Goal: Information Seeking & Learning: Compare options

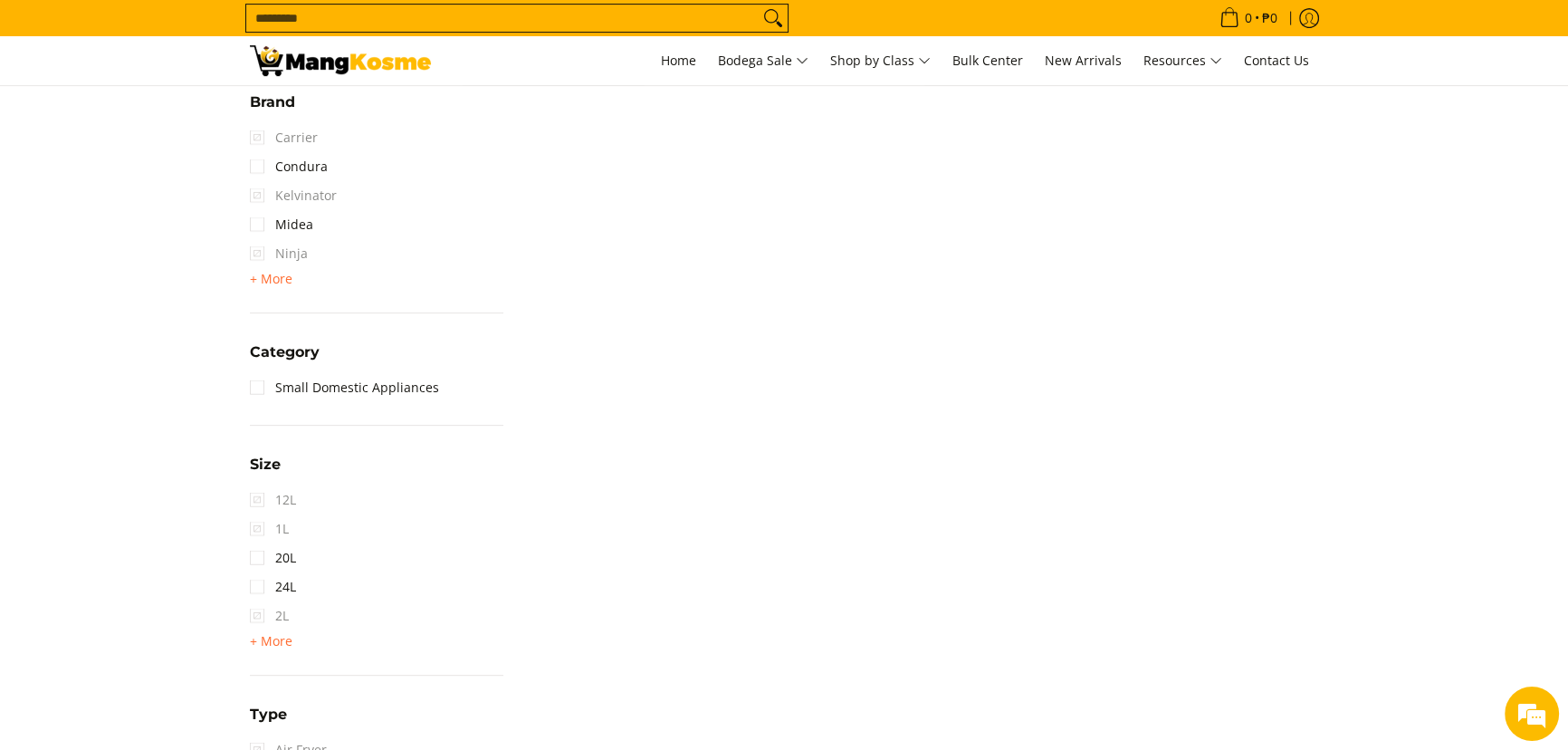
scroll to position [996, 0]
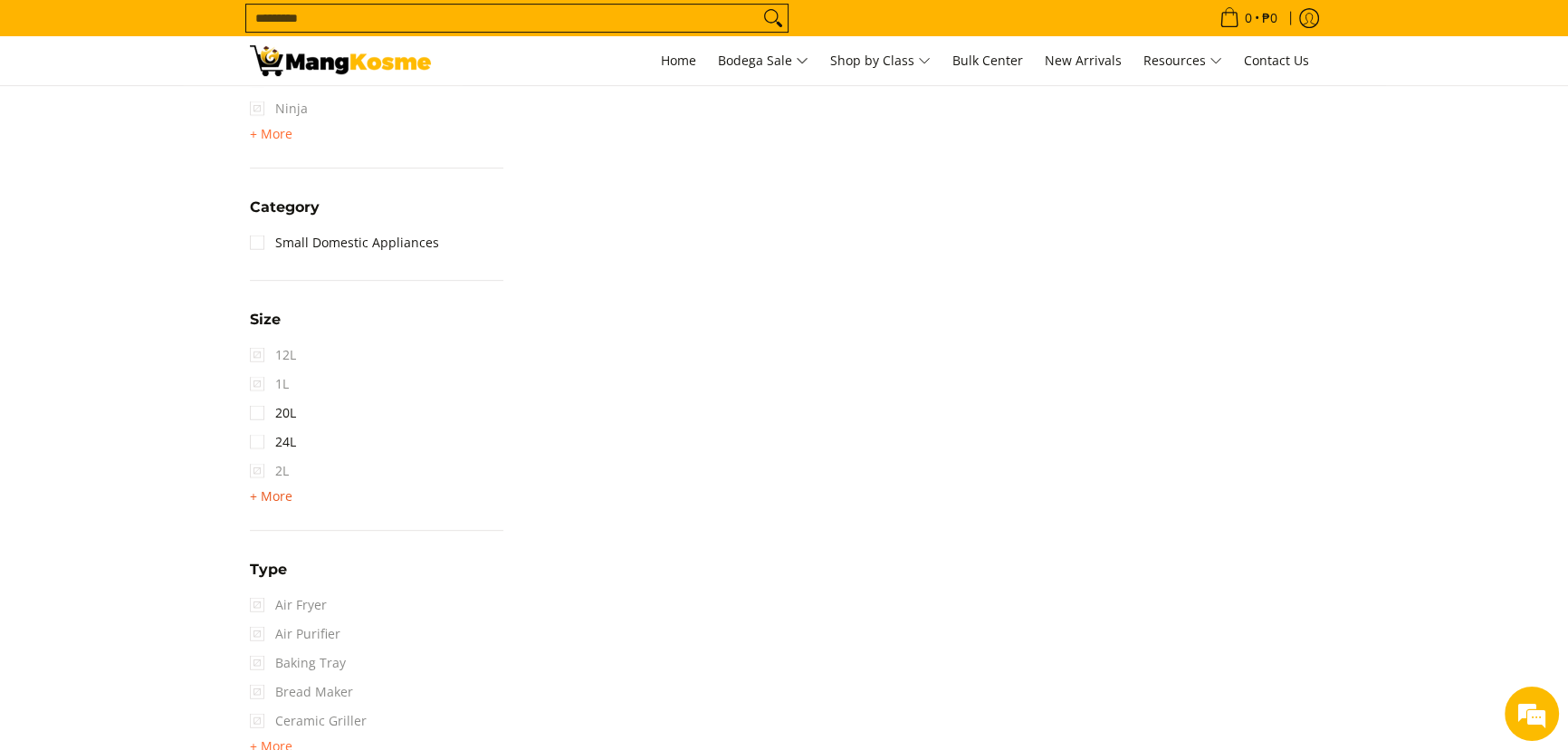
click at [281, 494] on span "+ More" at bounding box center [271, 496] width 43 height 15
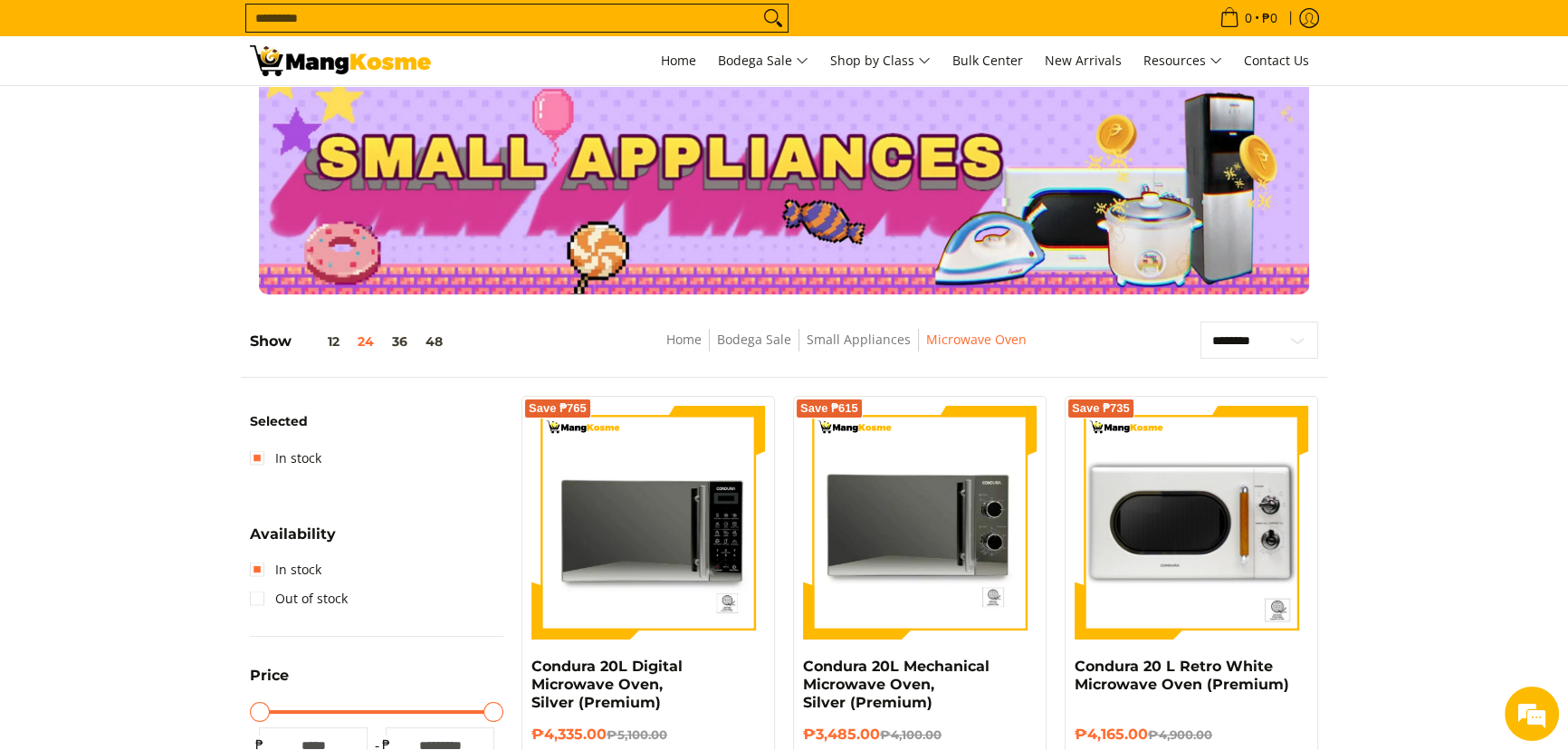
scroll to position [0, 0]
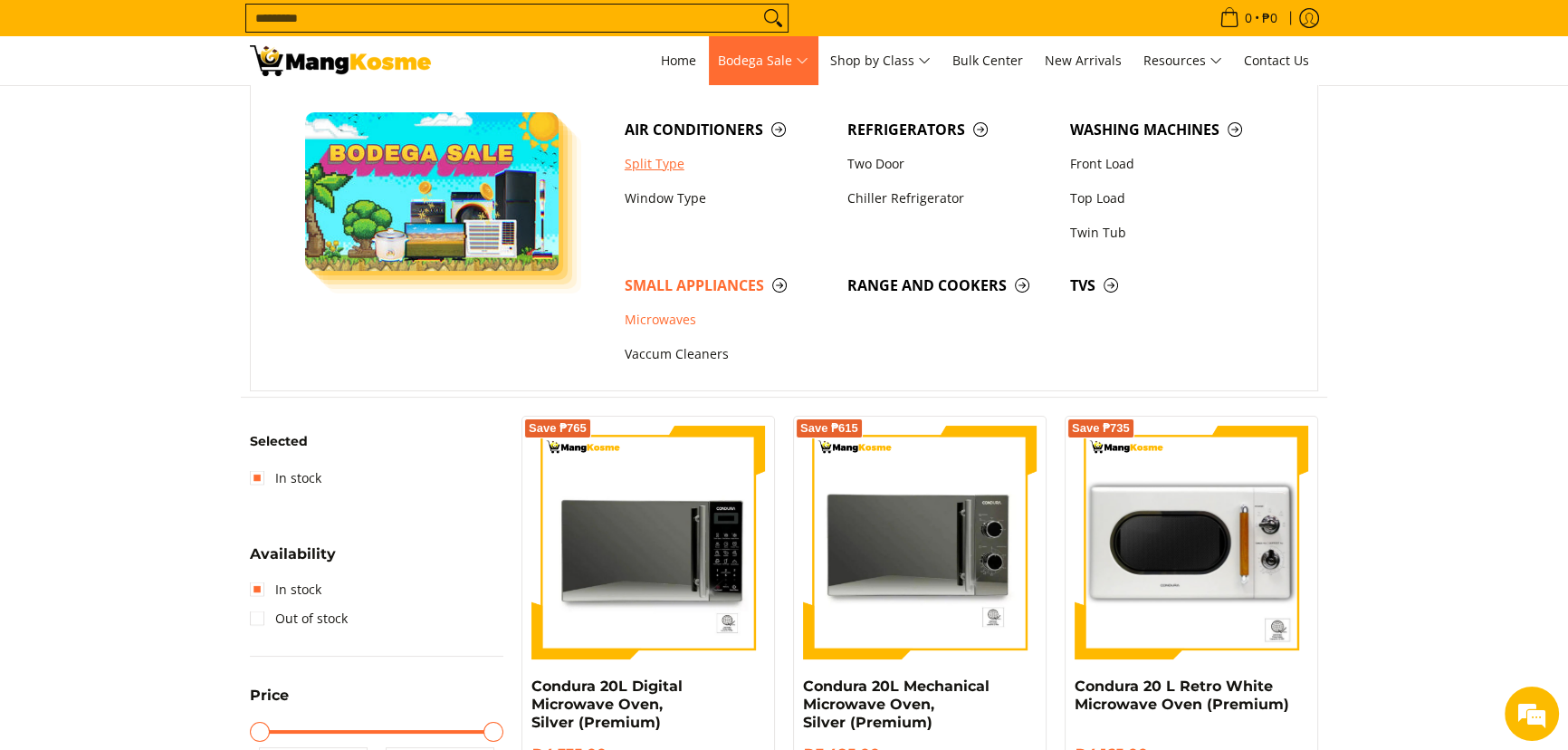
click at [653, 169] on link "Split Type" at bounding box center [727, 163] width 223 height 35
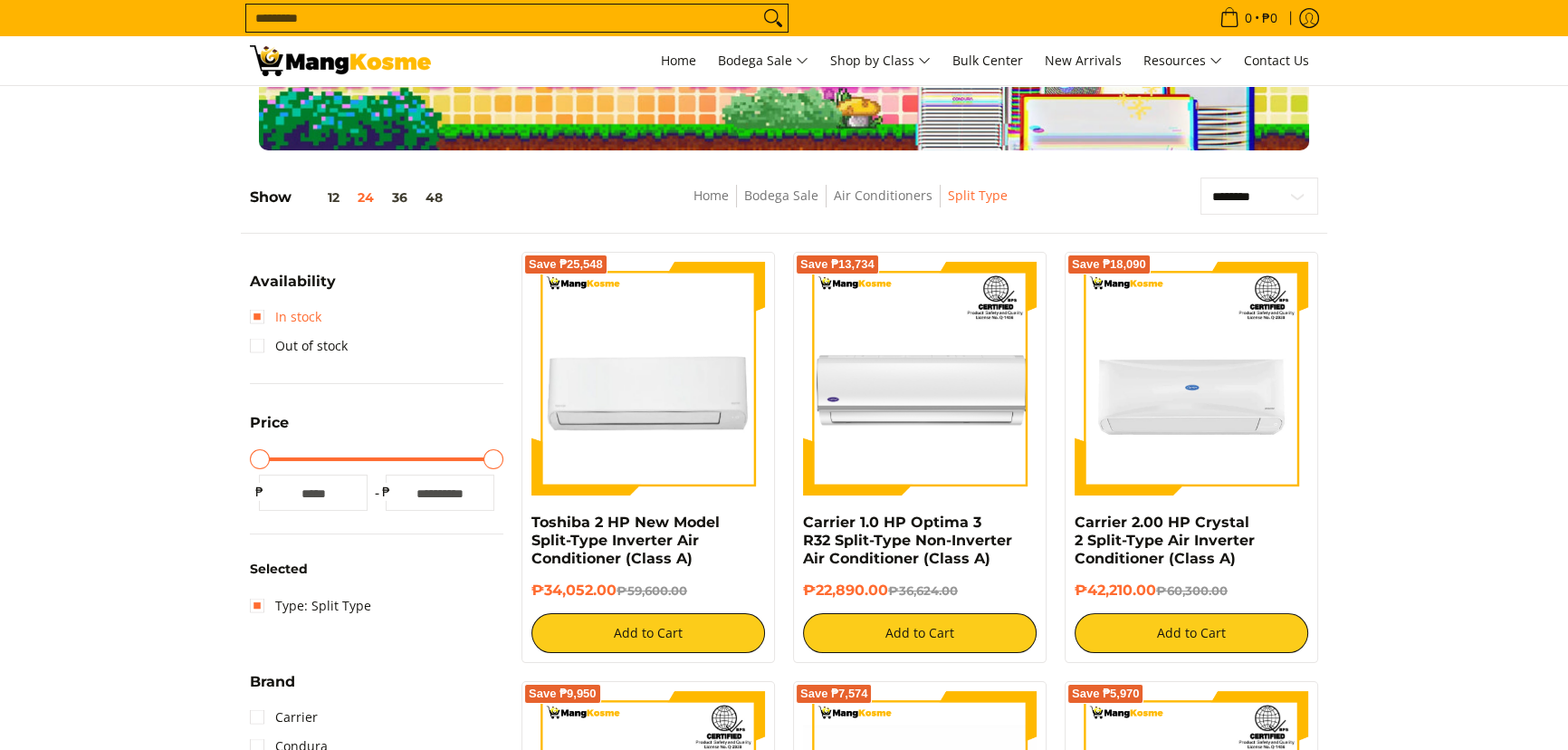
click at [311, 309] on link "In stock" at bounding box center [285, 316] width 72 height 29
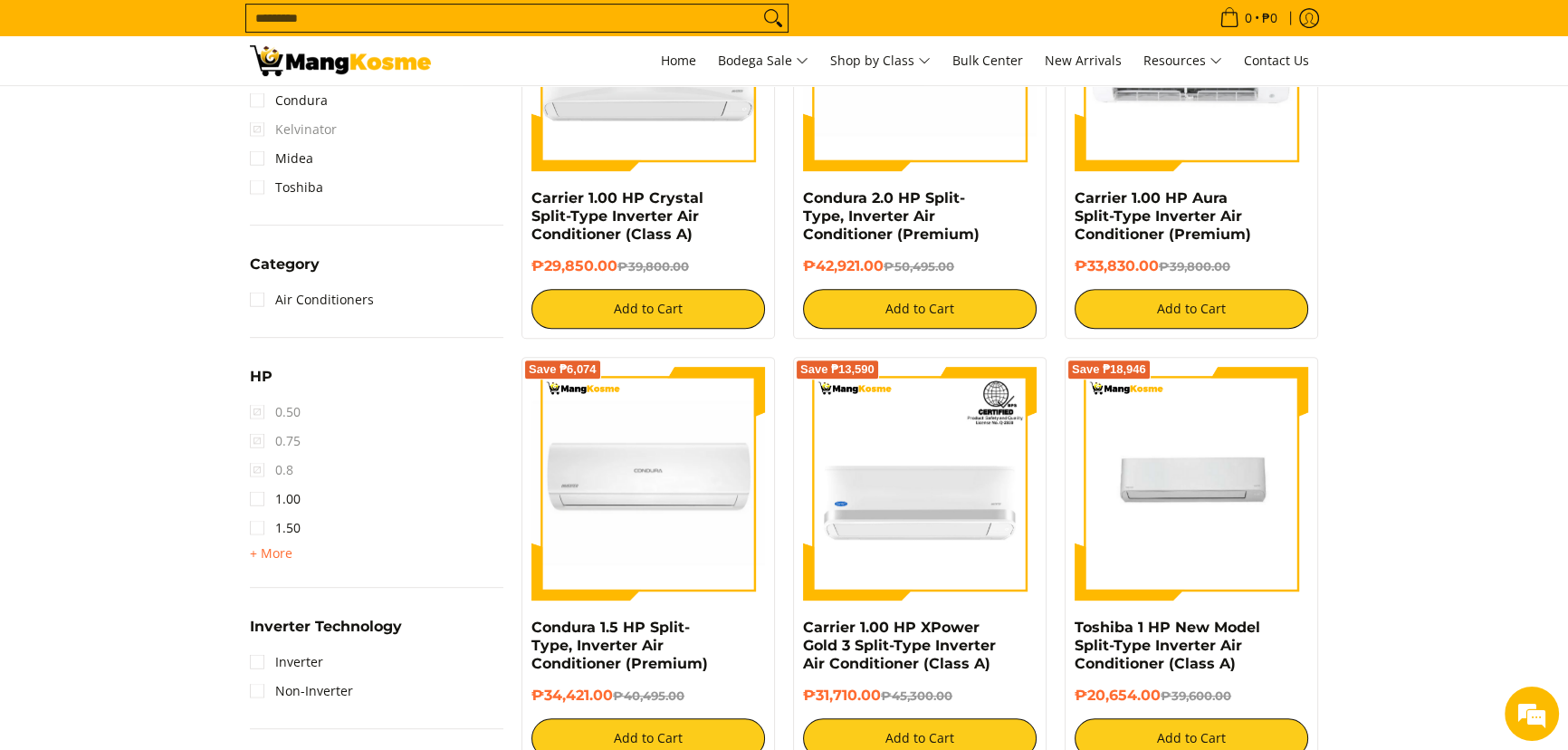
scroll to position [1077, 0]
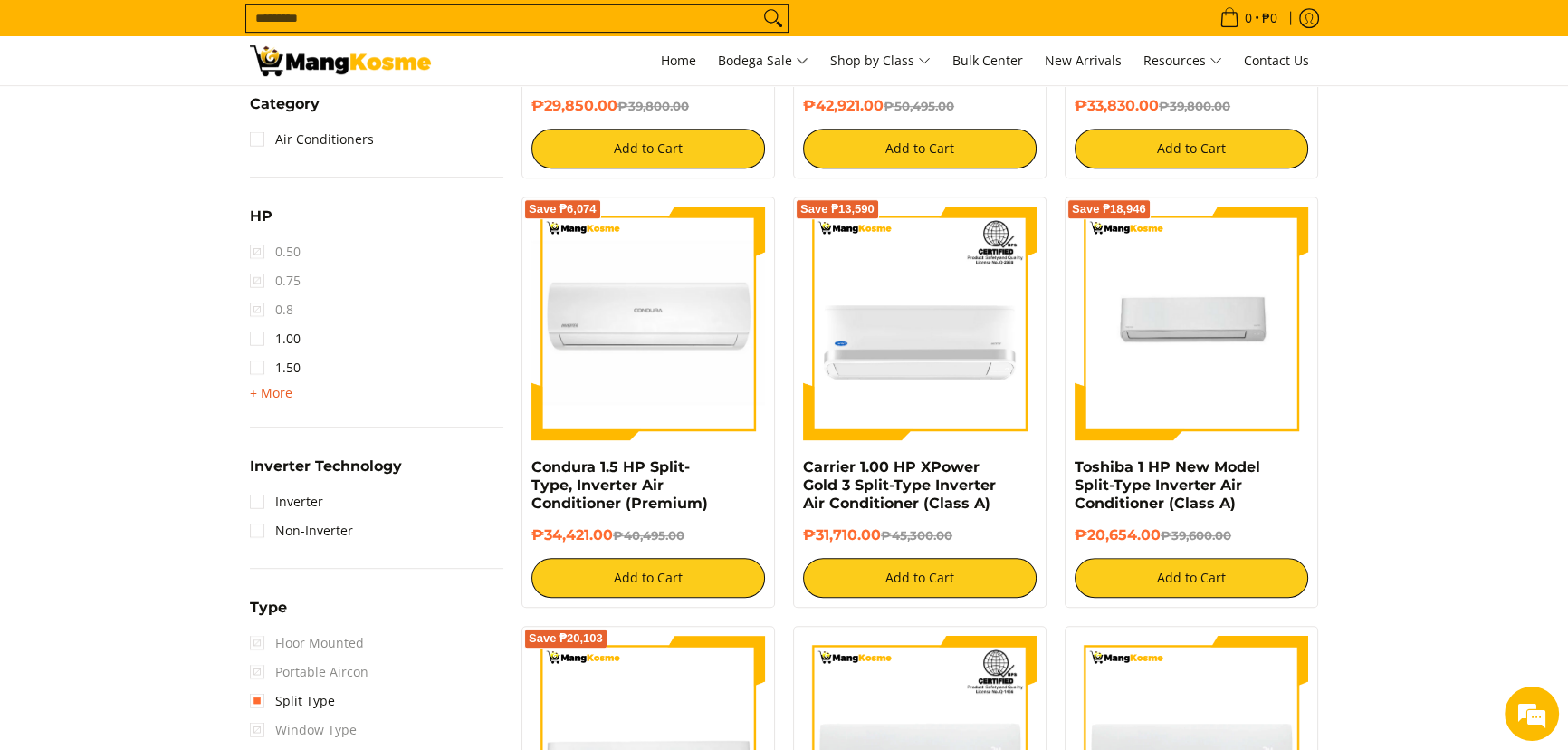
click at [285, 385] on span "+ More" at bounding box center [271, 393] width 43 height 15
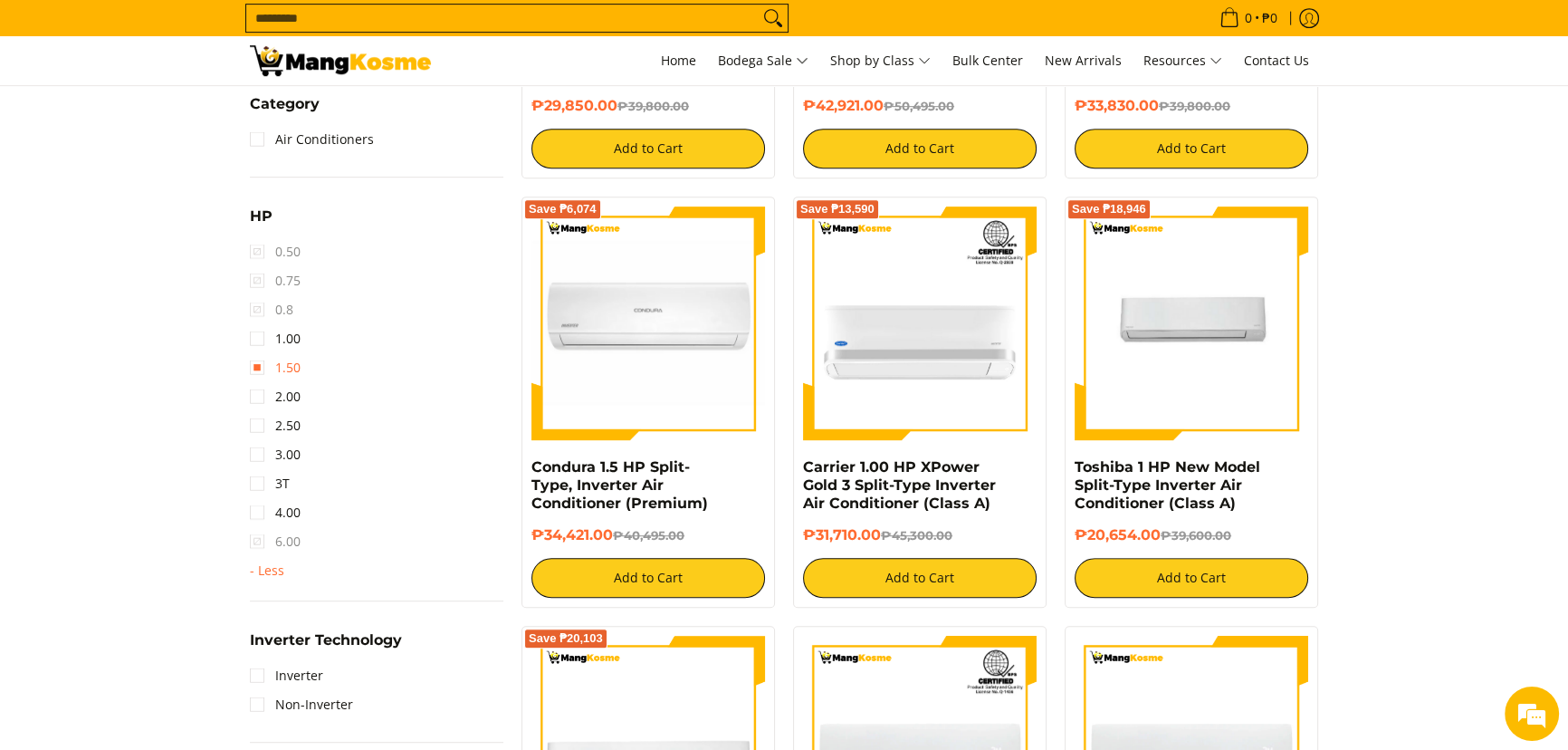
click at [293, 368] on link "1.50" at bounding box center [275, 367] width 50 height 29
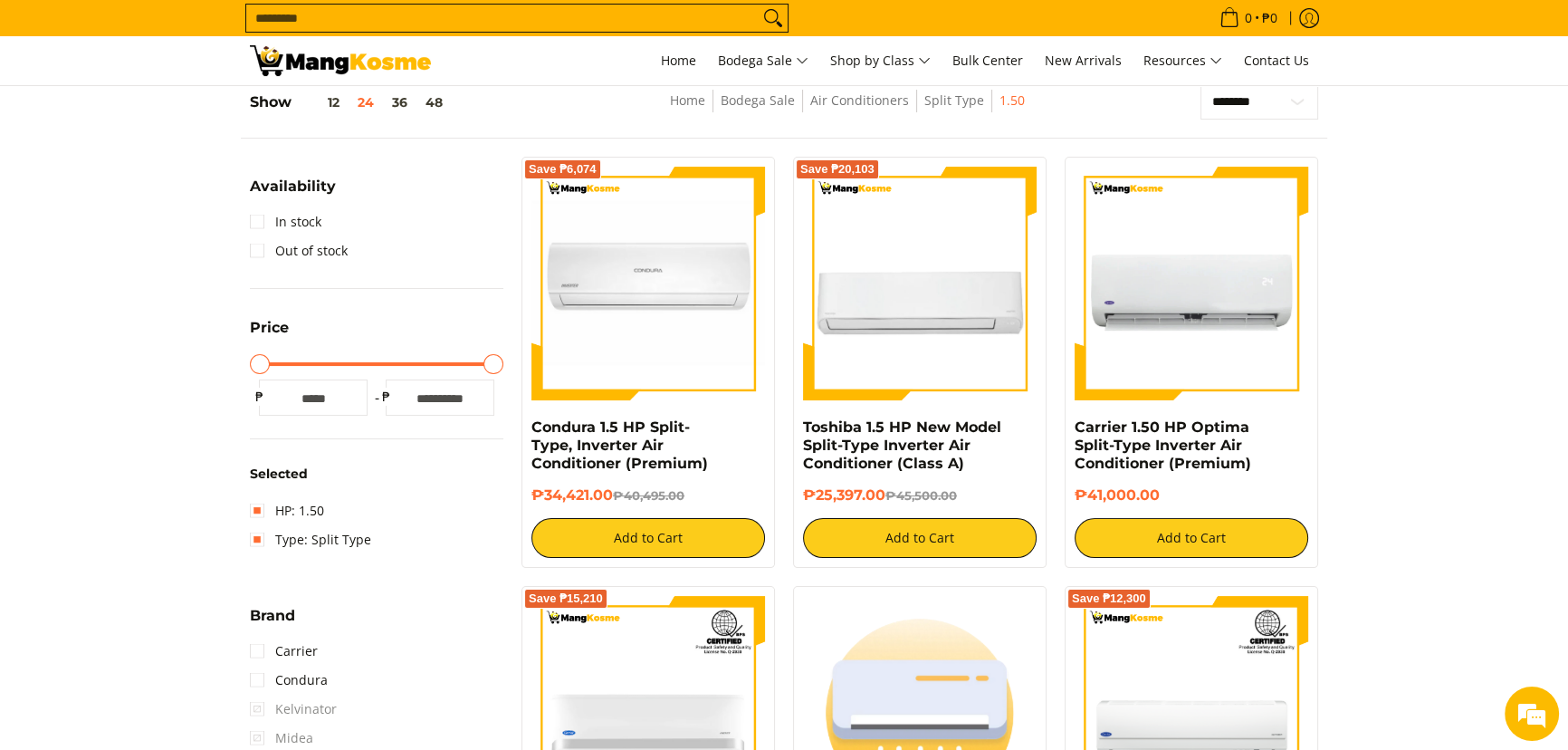
scroll to position [255, 0]
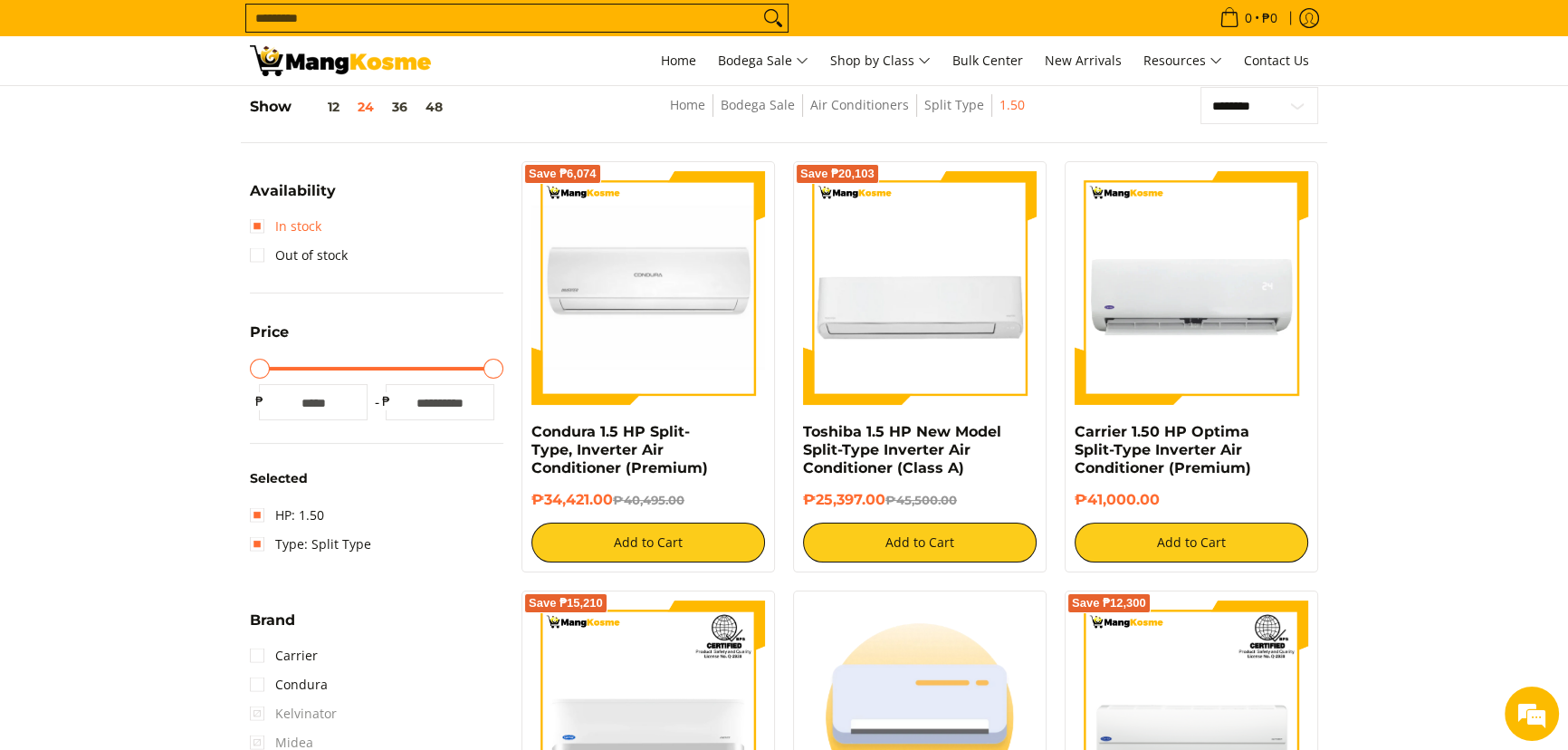
click at [298, 222] on link "In stock" at bounding box center [285, 226] width 72 height 29
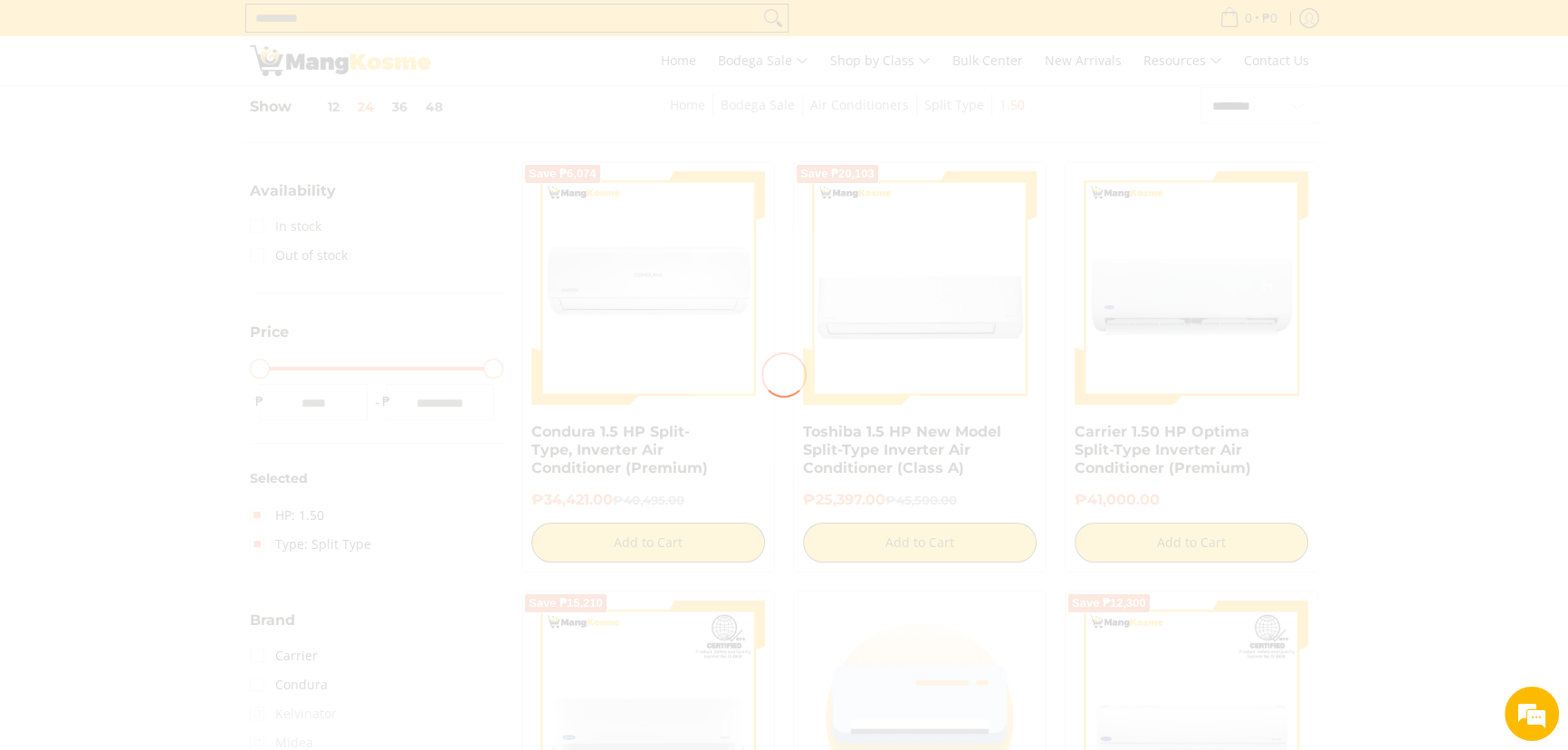
scroll to position [0, 0]
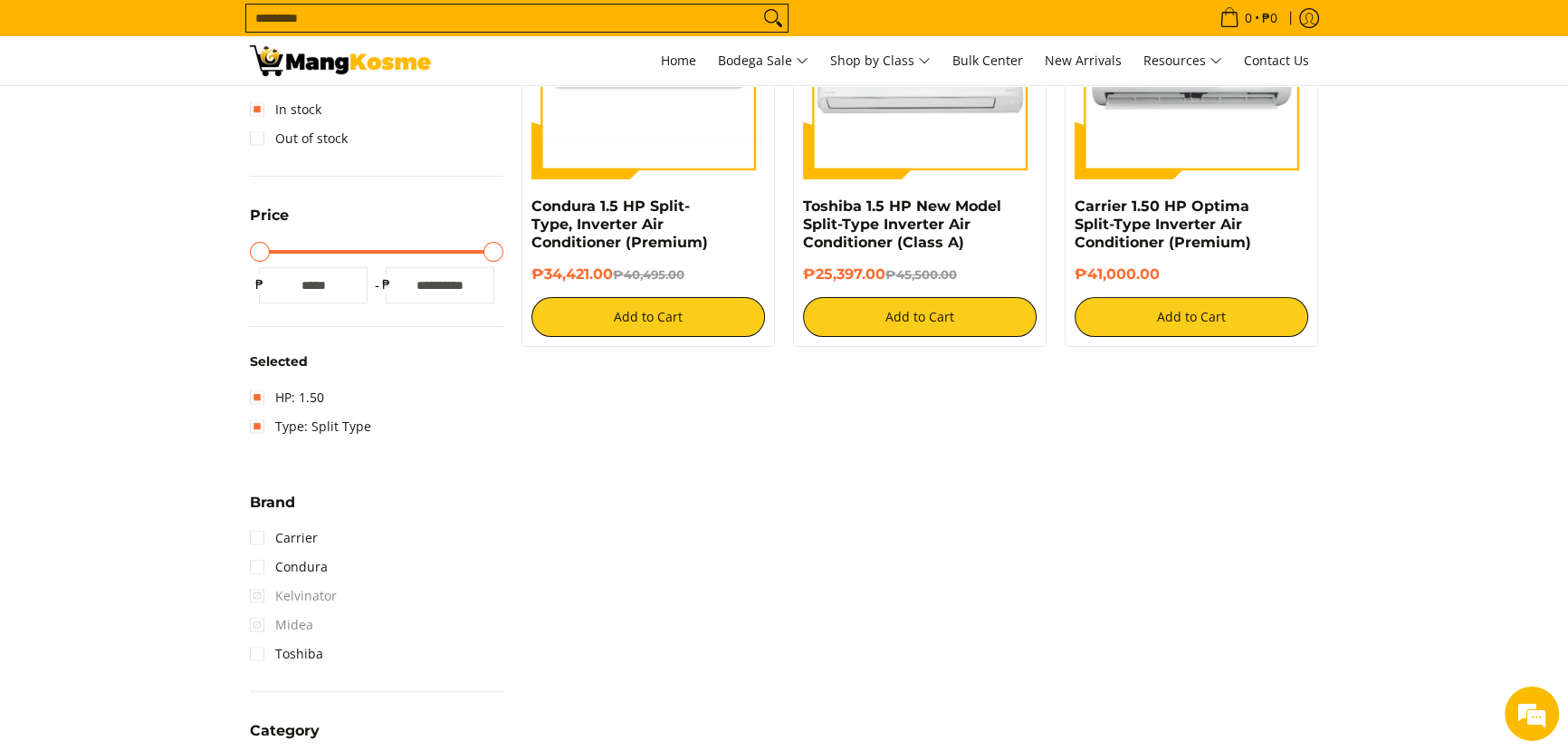
scroll to position [502, 0]
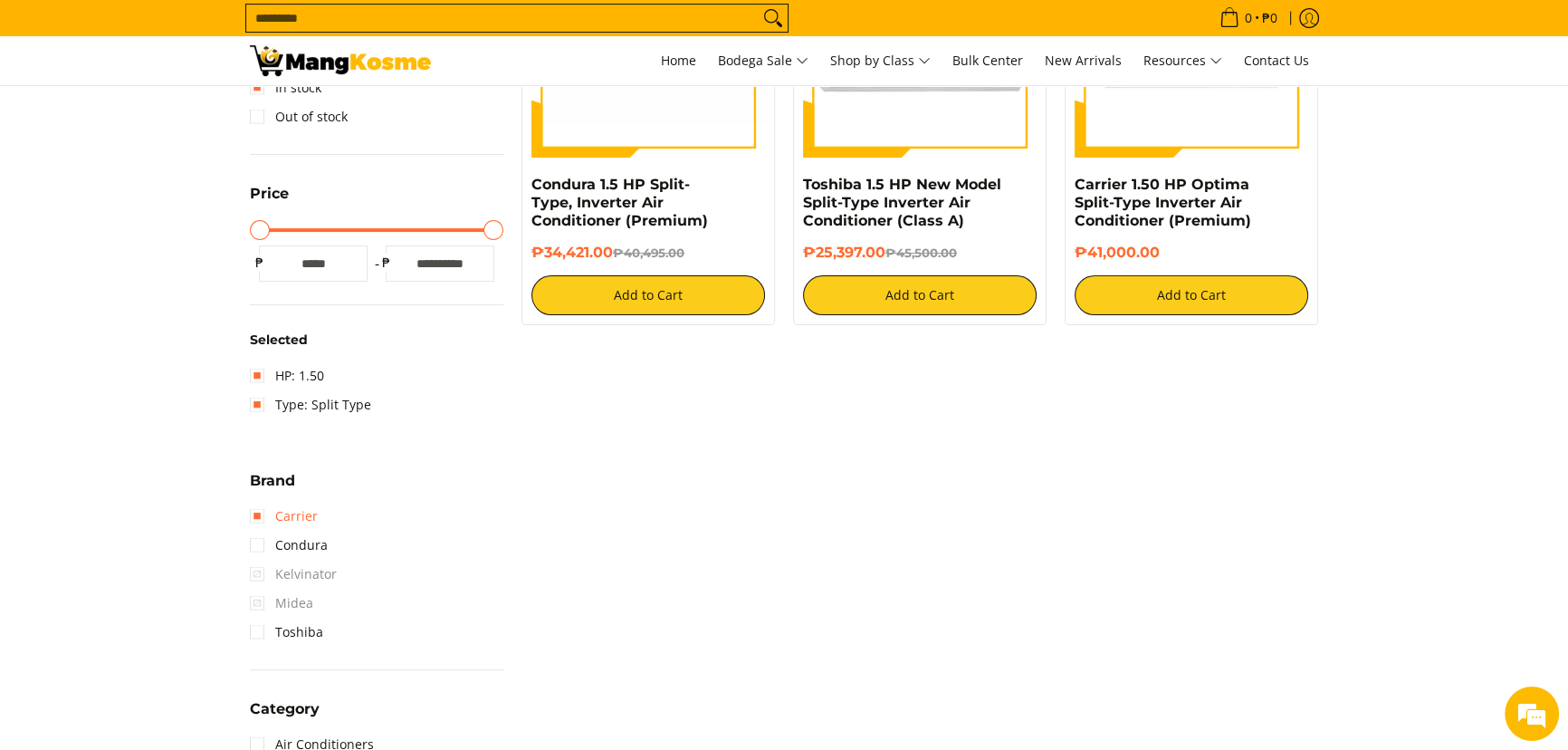
click at [305, 513] on link "Carrier" at bounding box center [284, 516] width 68 height 29
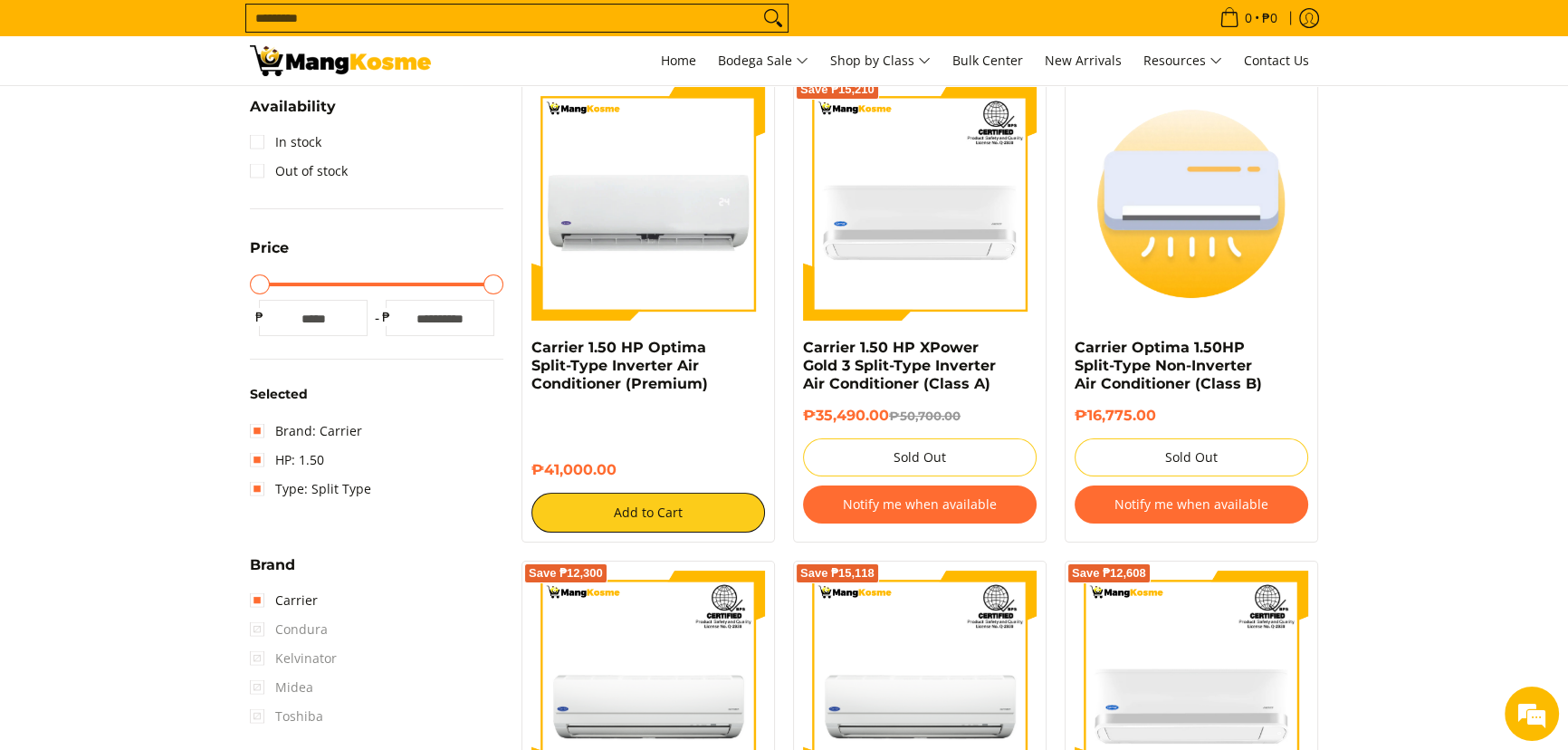
scroll to position [337, 0]
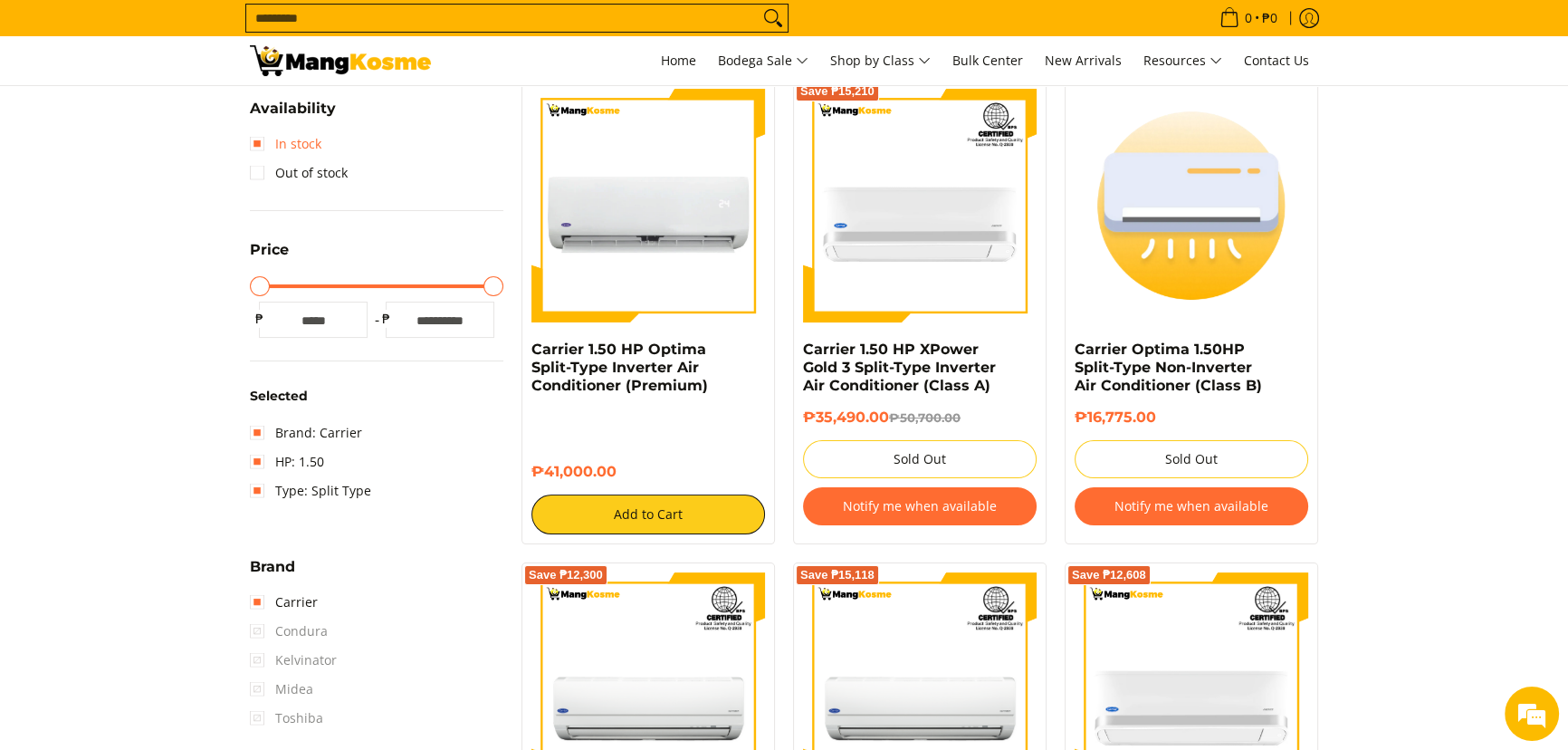
click at [279, 132] on link "In stock" at bounding box center [285, 144] width 72 height 29
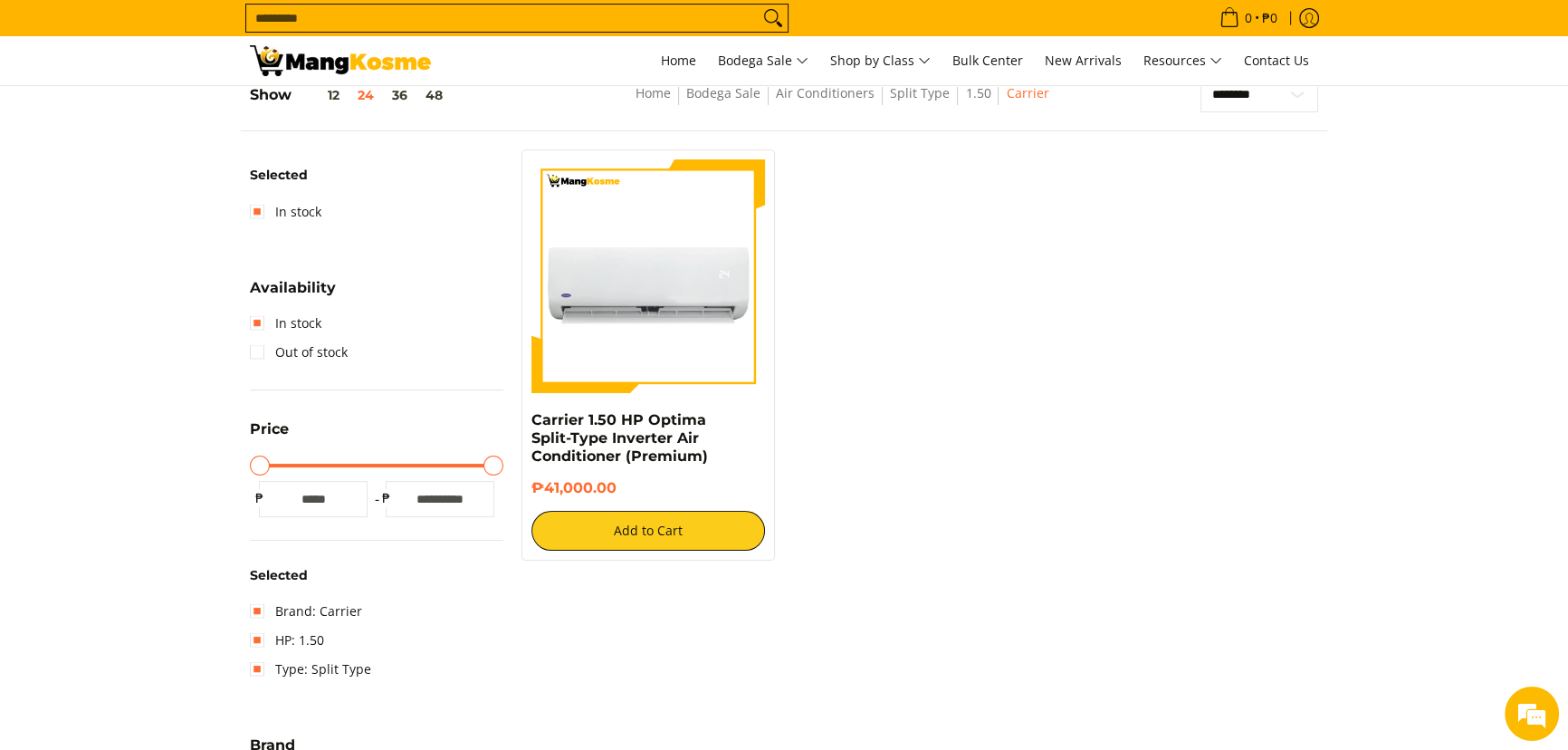
scroll to position [255, 0]
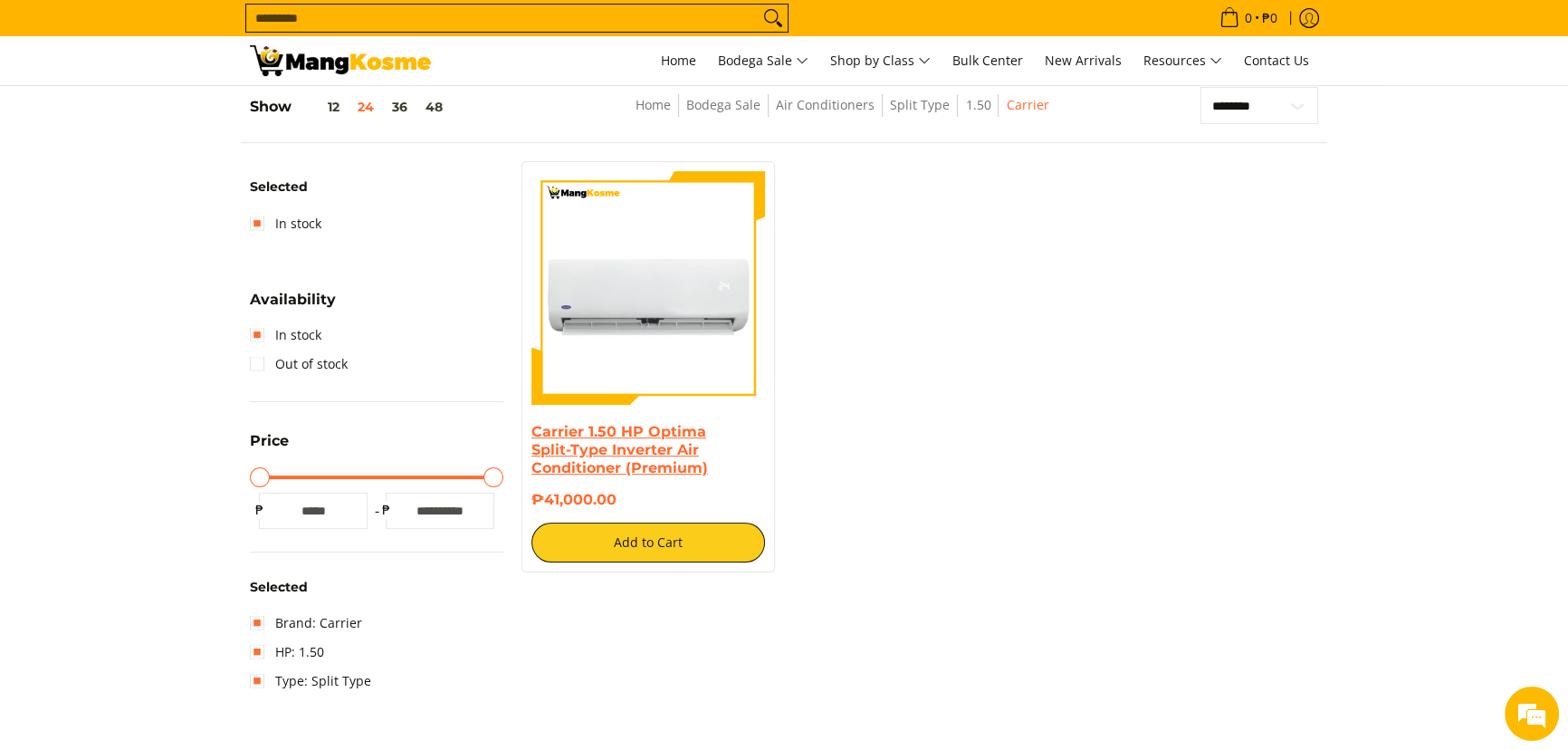
click at [639, 438] on link "Carrier 1.50 HP Optima Split-Type Inverter Air Conditioner (Premium)" at bounding box center [619, 449] width 176 height 53
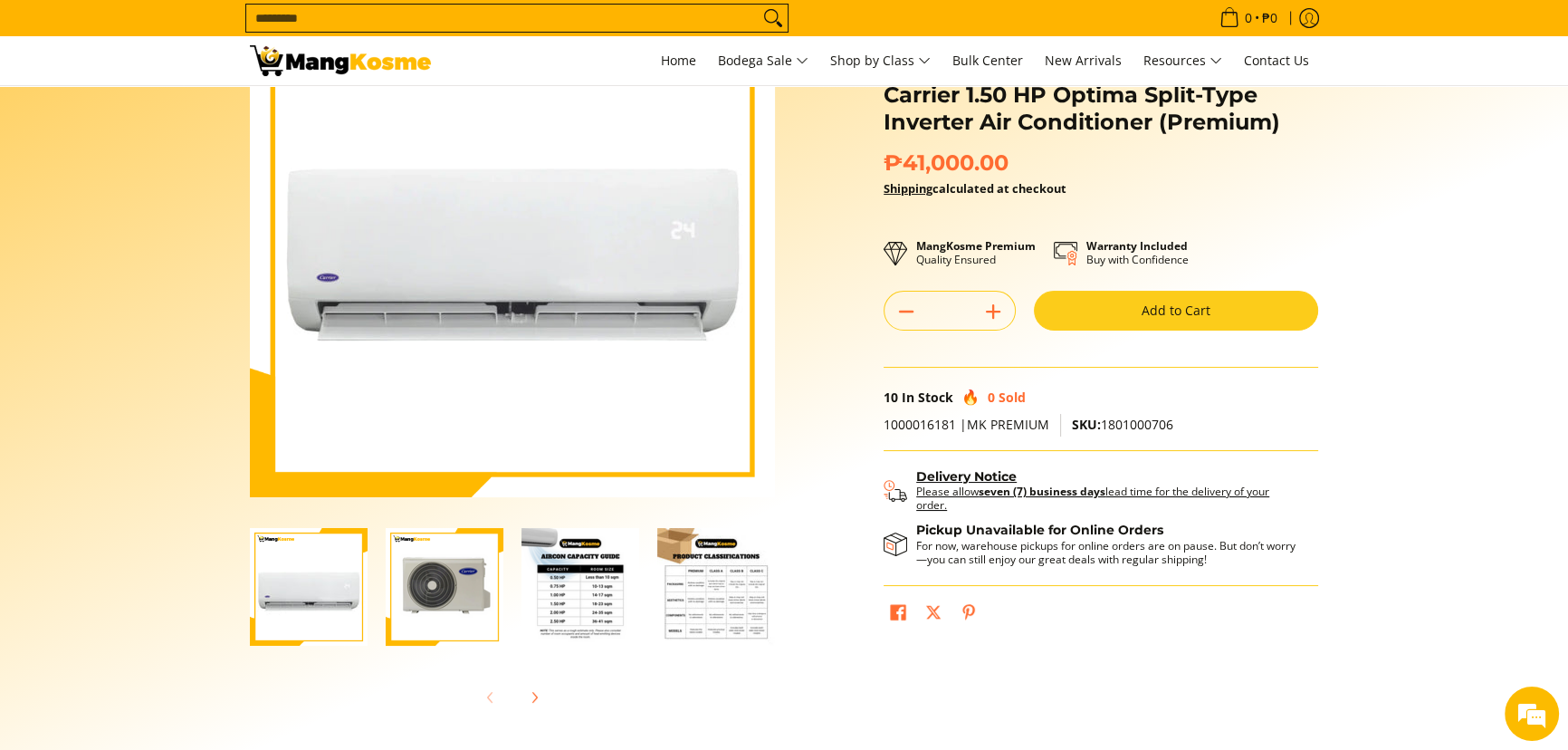
scroll to position [164, 0]
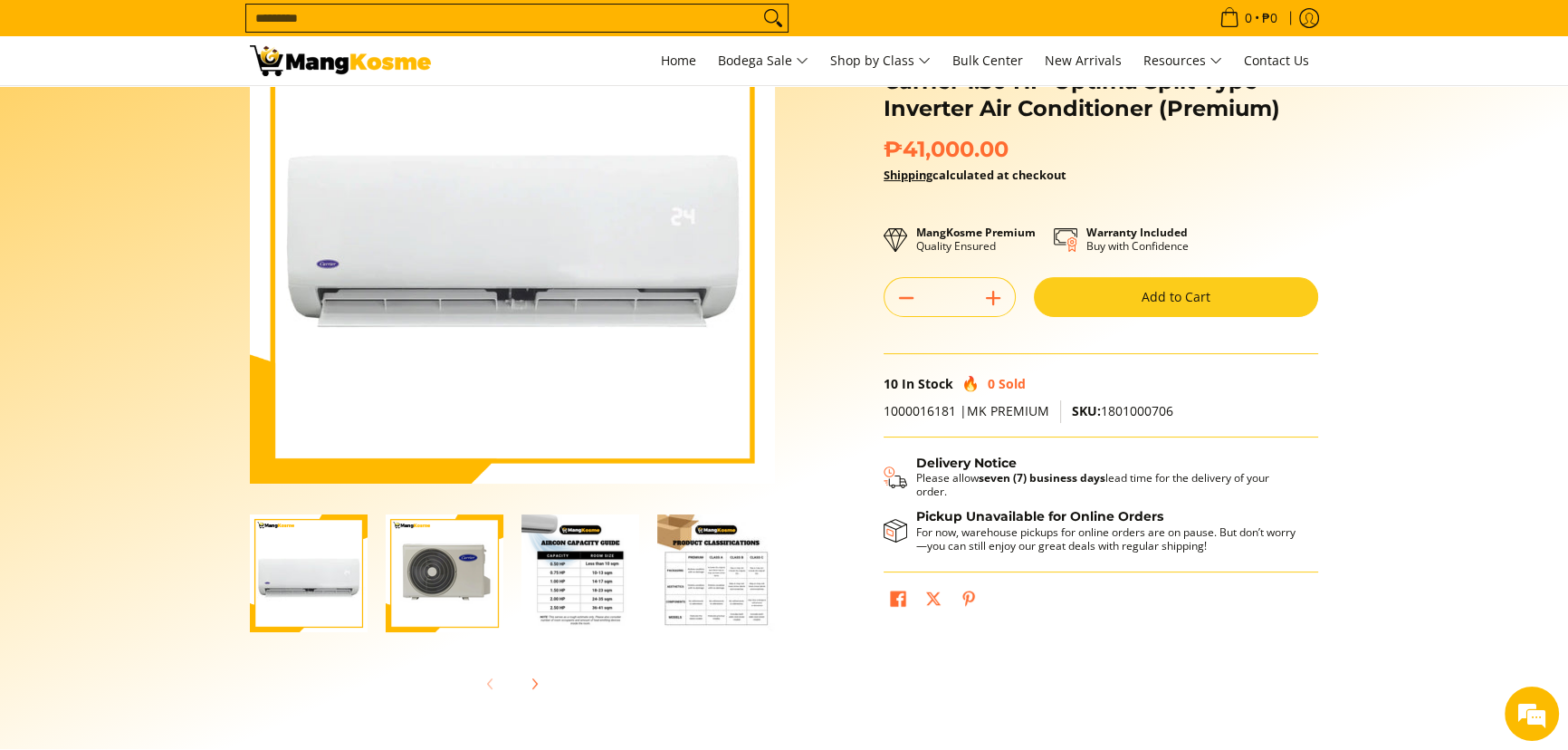
click at [1153, 413] on span "SKU: 1801000706" at bounding box center [1122, 410] width 102 height 17
copy span "1801000706"
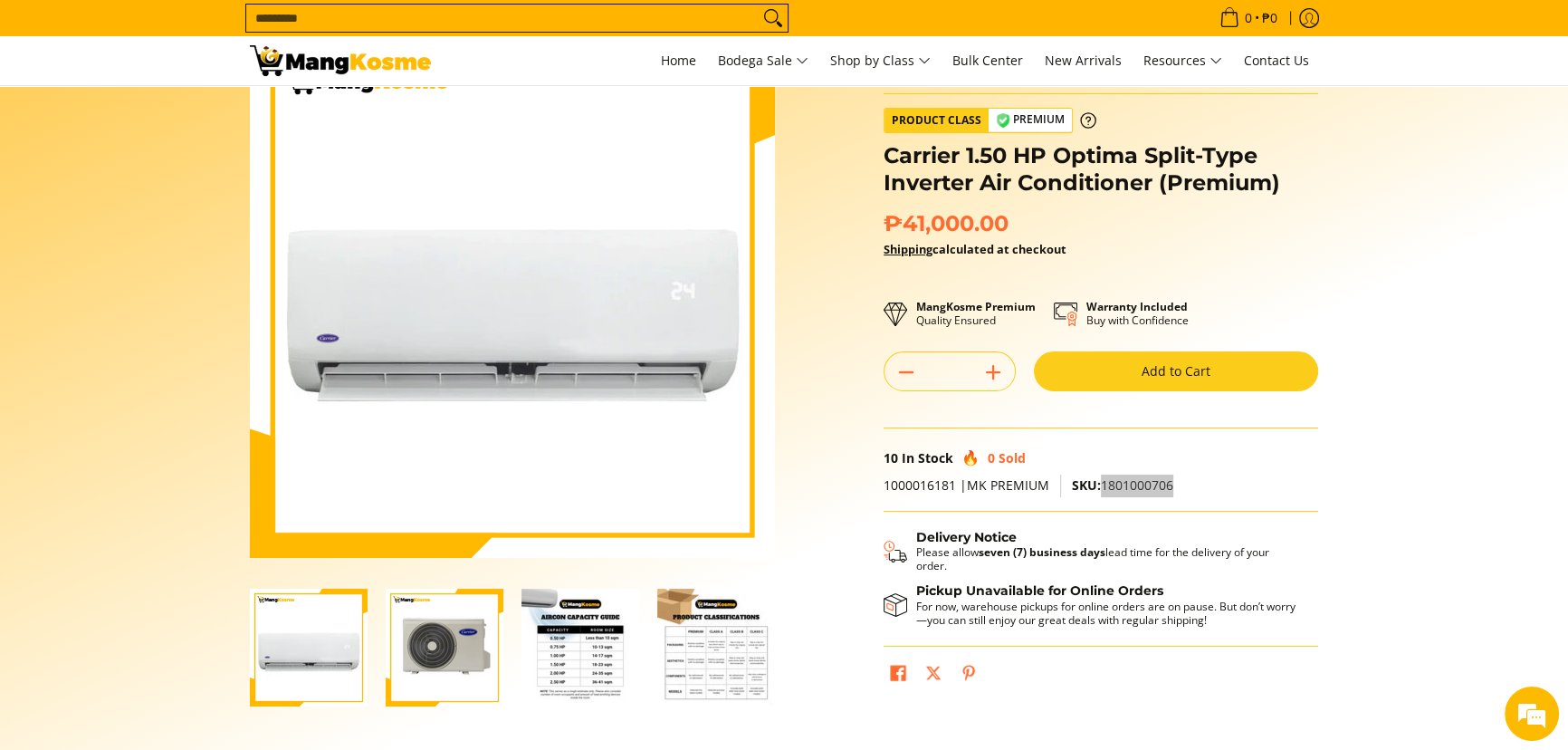
scroll to position [0, 0]
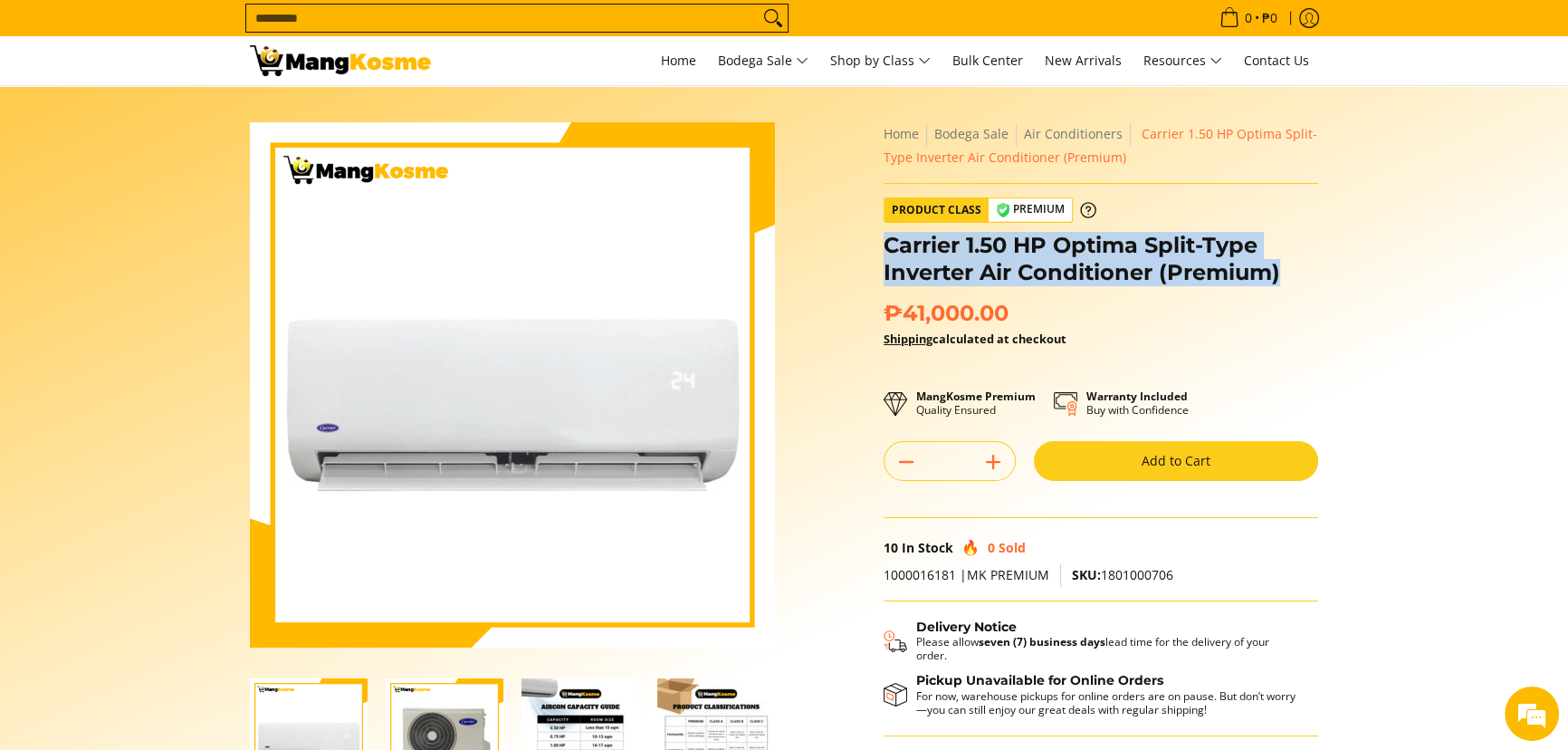
drag, startPoint x: 1279, startPoint y: 272, endPoint x: 890, endPoint y: 241, distance: 390.2
click at [890, 241] on h1 "Carrier 1.50 HP Optima Split-Type Inverter Air Conditioner (Premium)" at bounding box center [1101, 258] width 435 height 54
copy h1 "Carrier 1.50 HP Optima Split-Type Inverter Air Conditioner (Premium)"
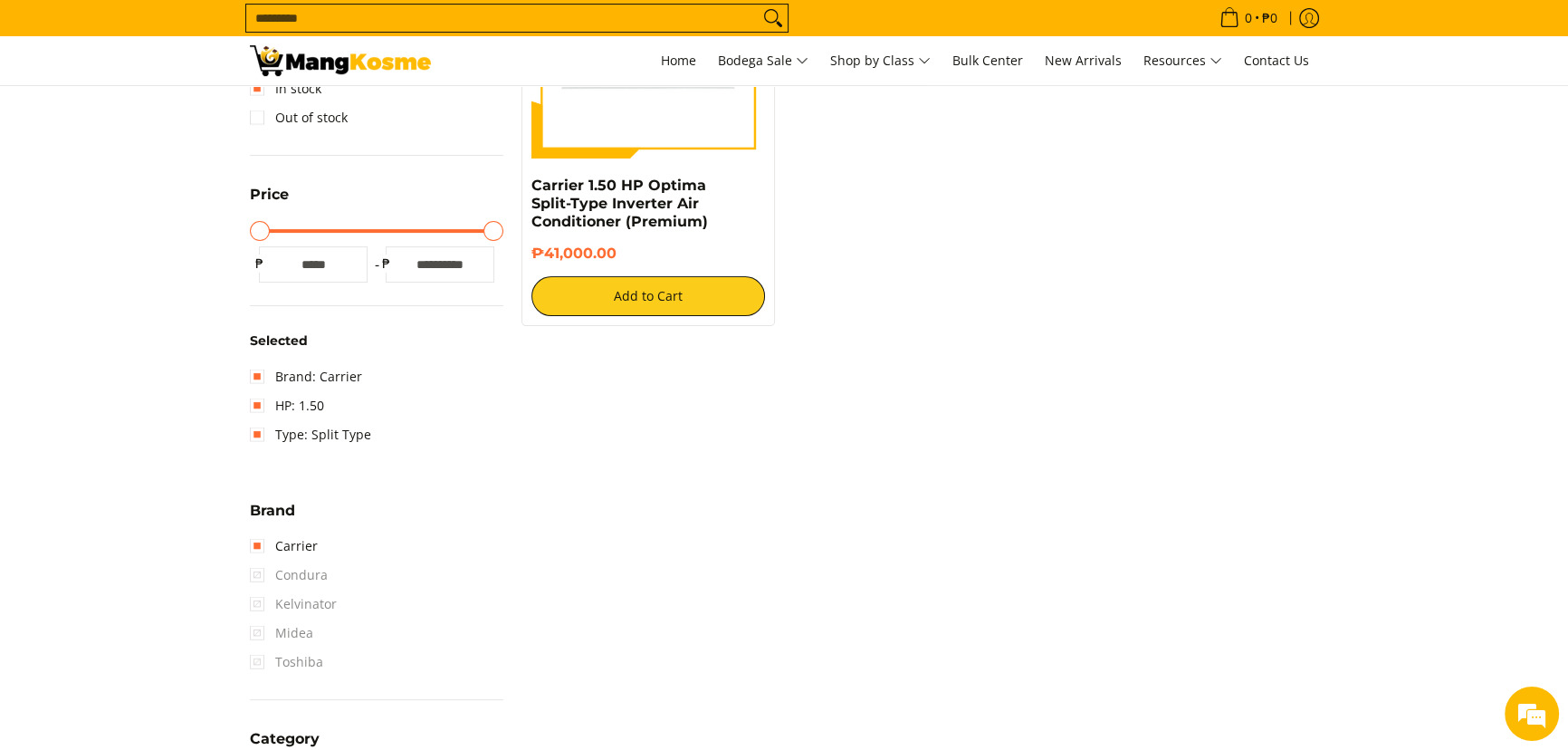
scroll to position [502, 0]
click at [298, 406] on link "HP: 1.50" at bounding box center [287, 404] width 75 height 29
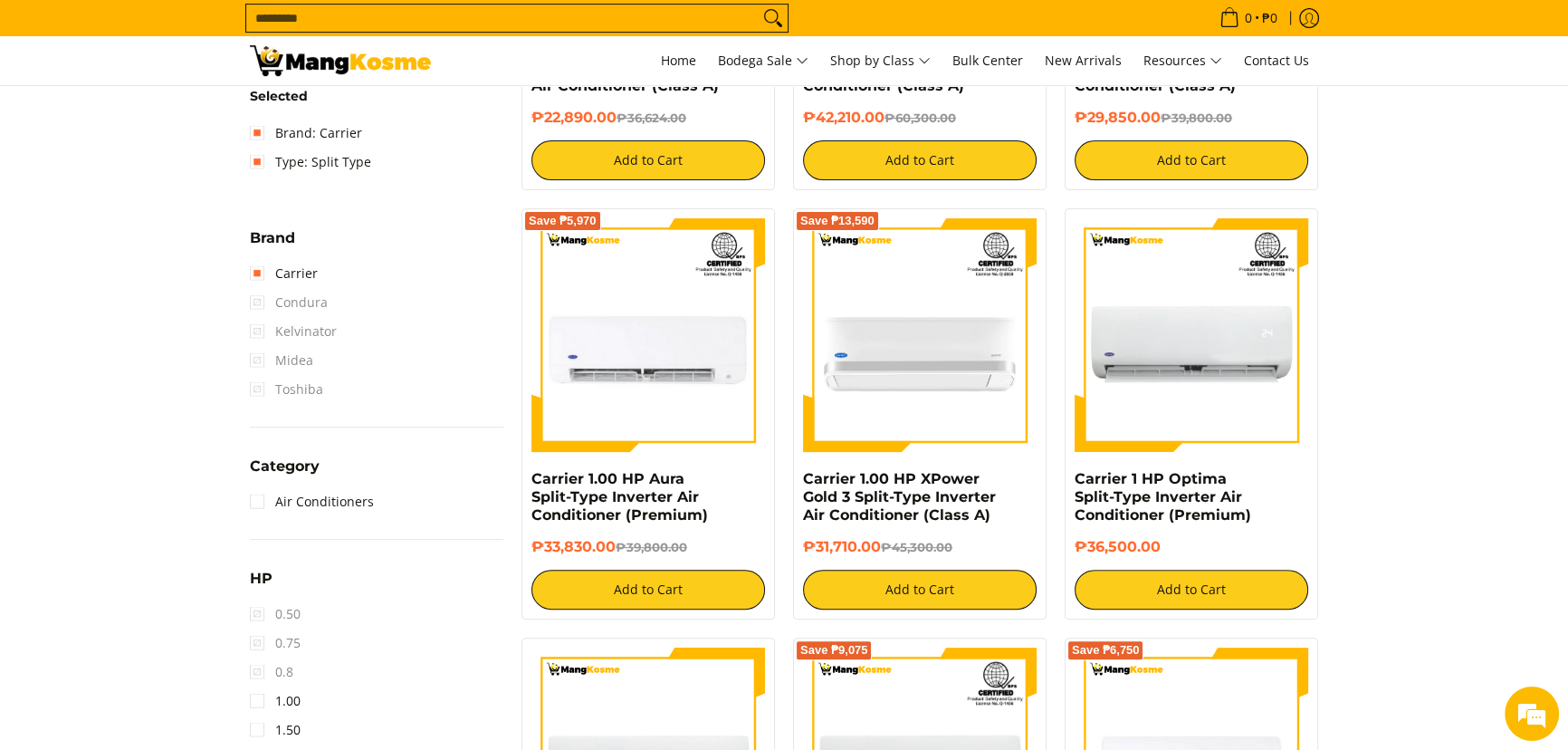
scroll to position [666, 0]
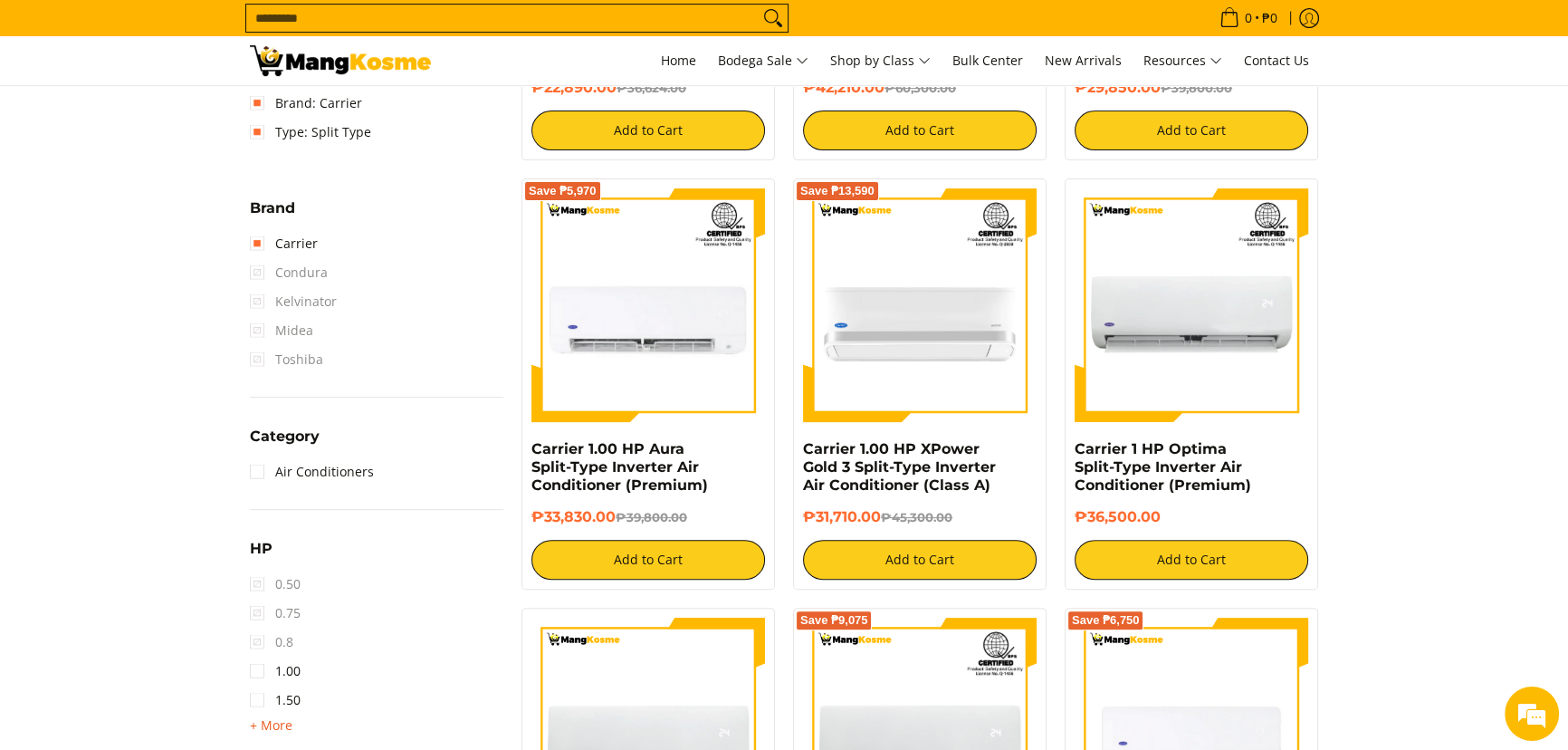
click at [290, 725] on span "+ More" at bounding box center [271, 726] width 43 height 15
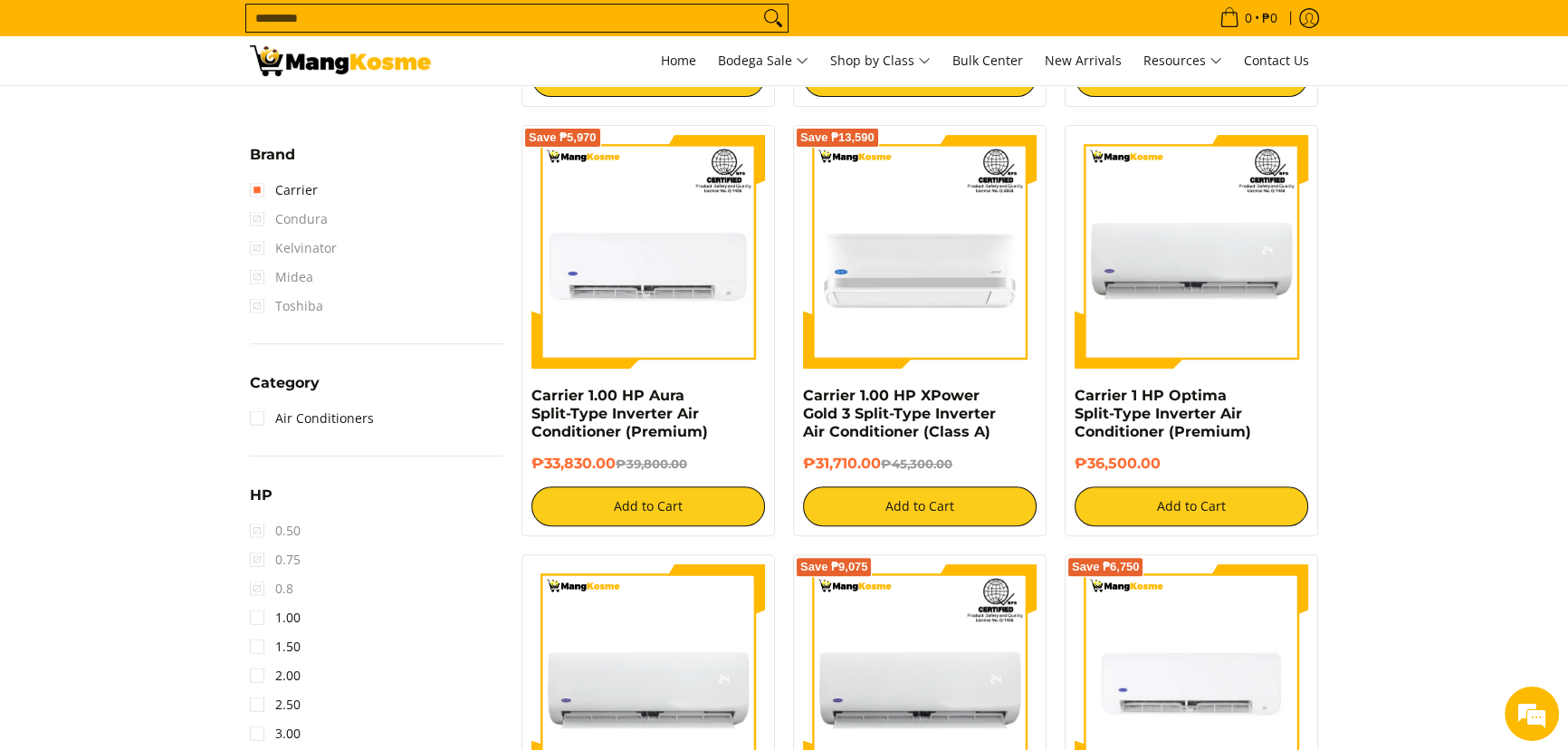
scroll to position [749, 0]
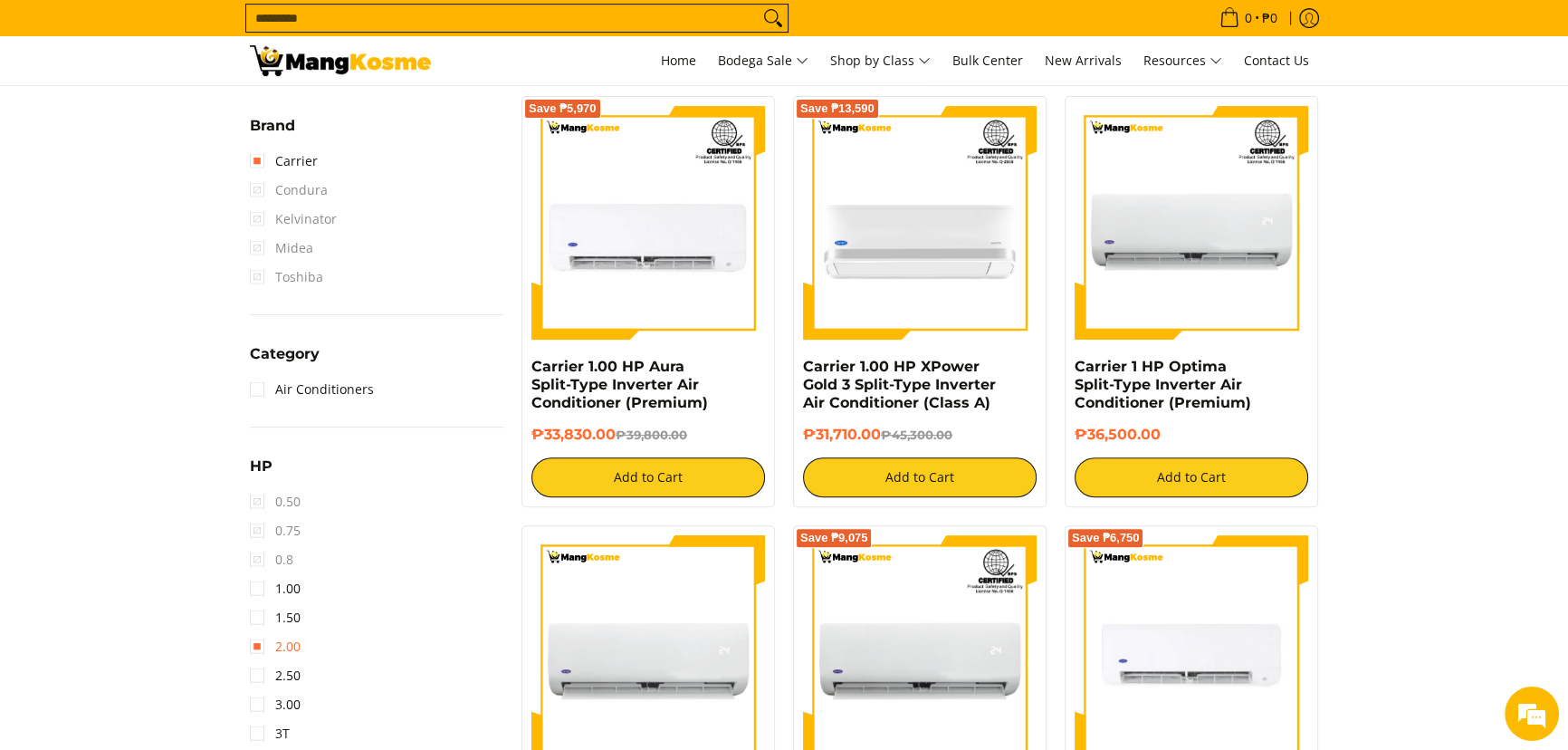
click at [289, 640] on link "2.00" at bounding box center [275, 646] width 50 height 29
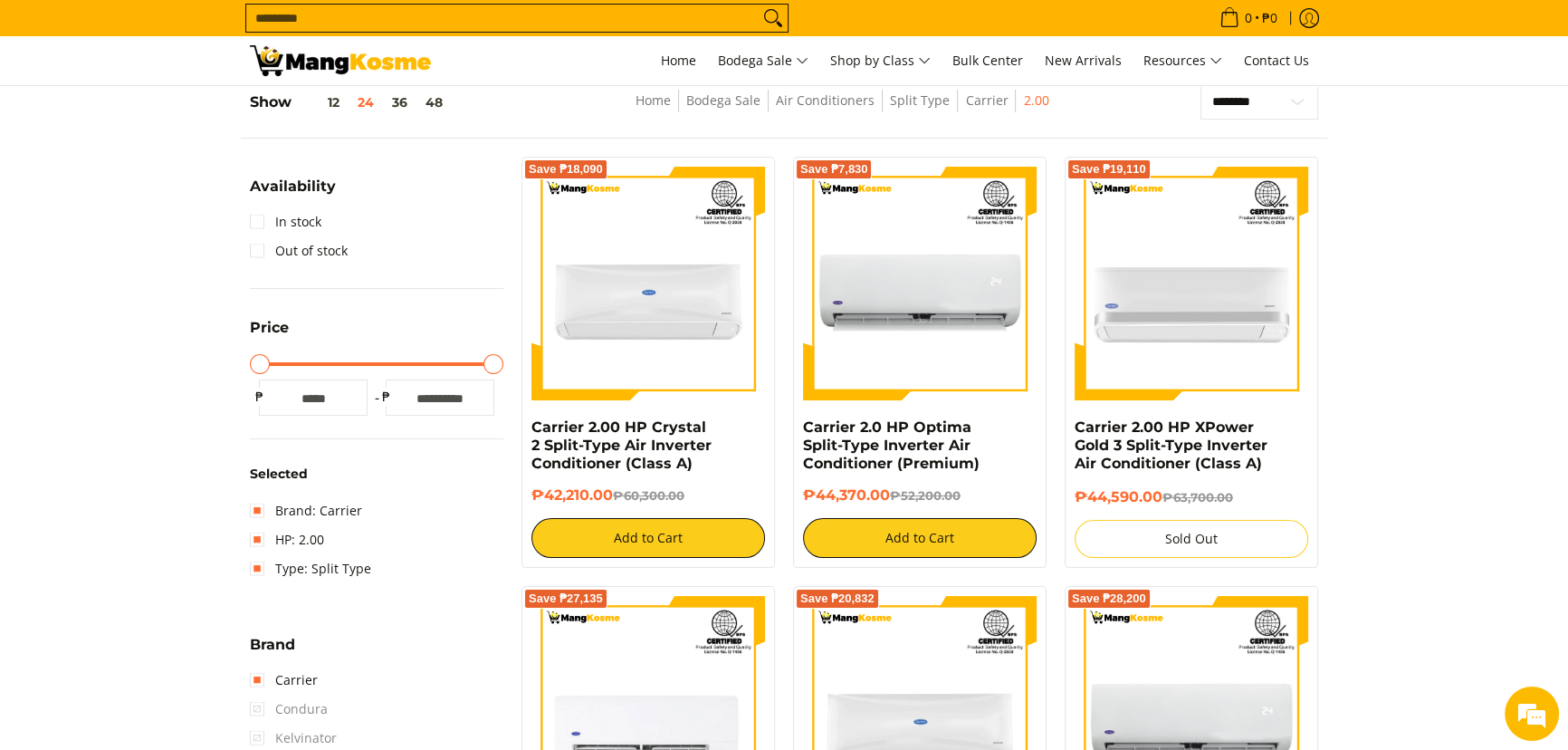
scroll to position [255, 0]
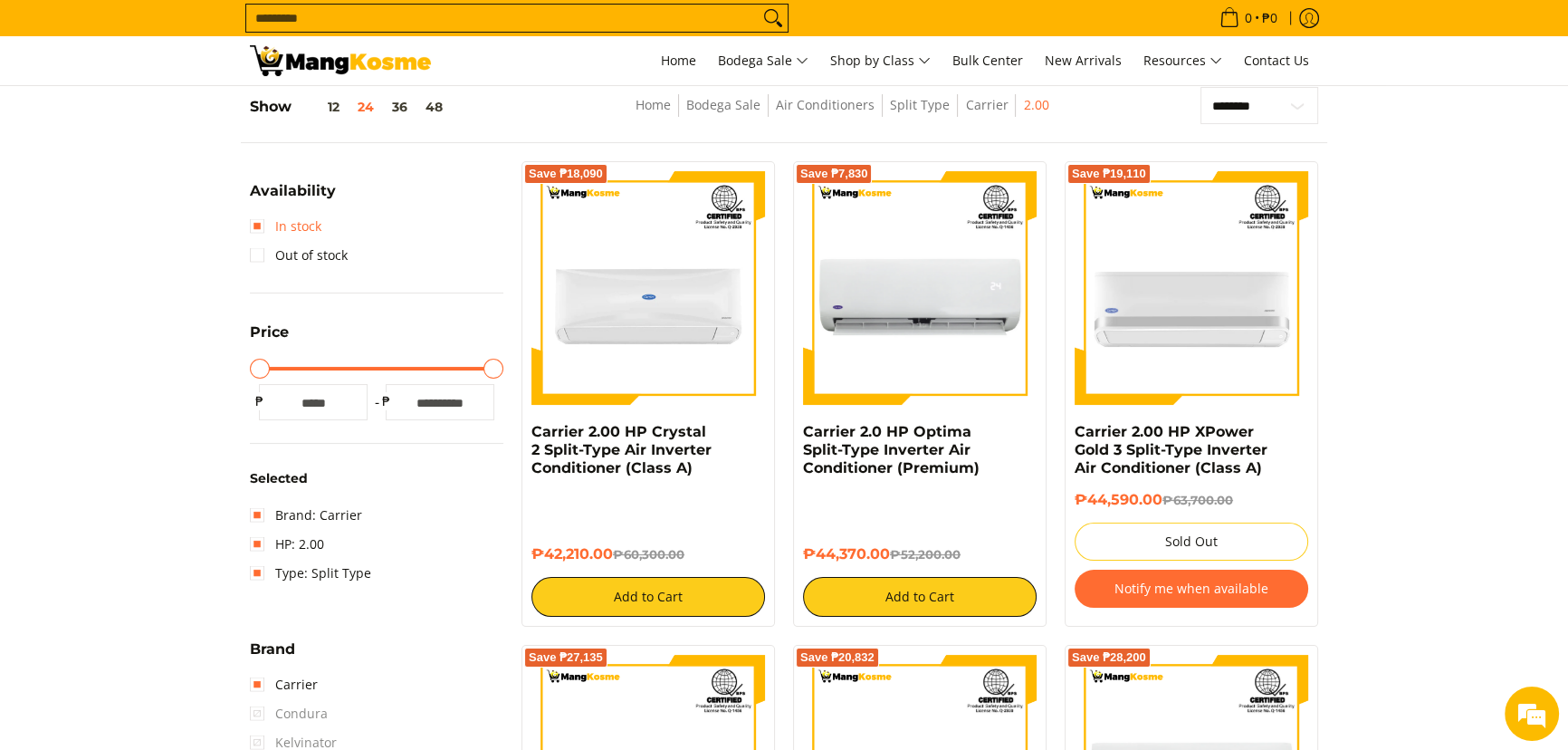
click at [281, 232] on link "In stock" at bounding box center [285, 226] width 72 height 29
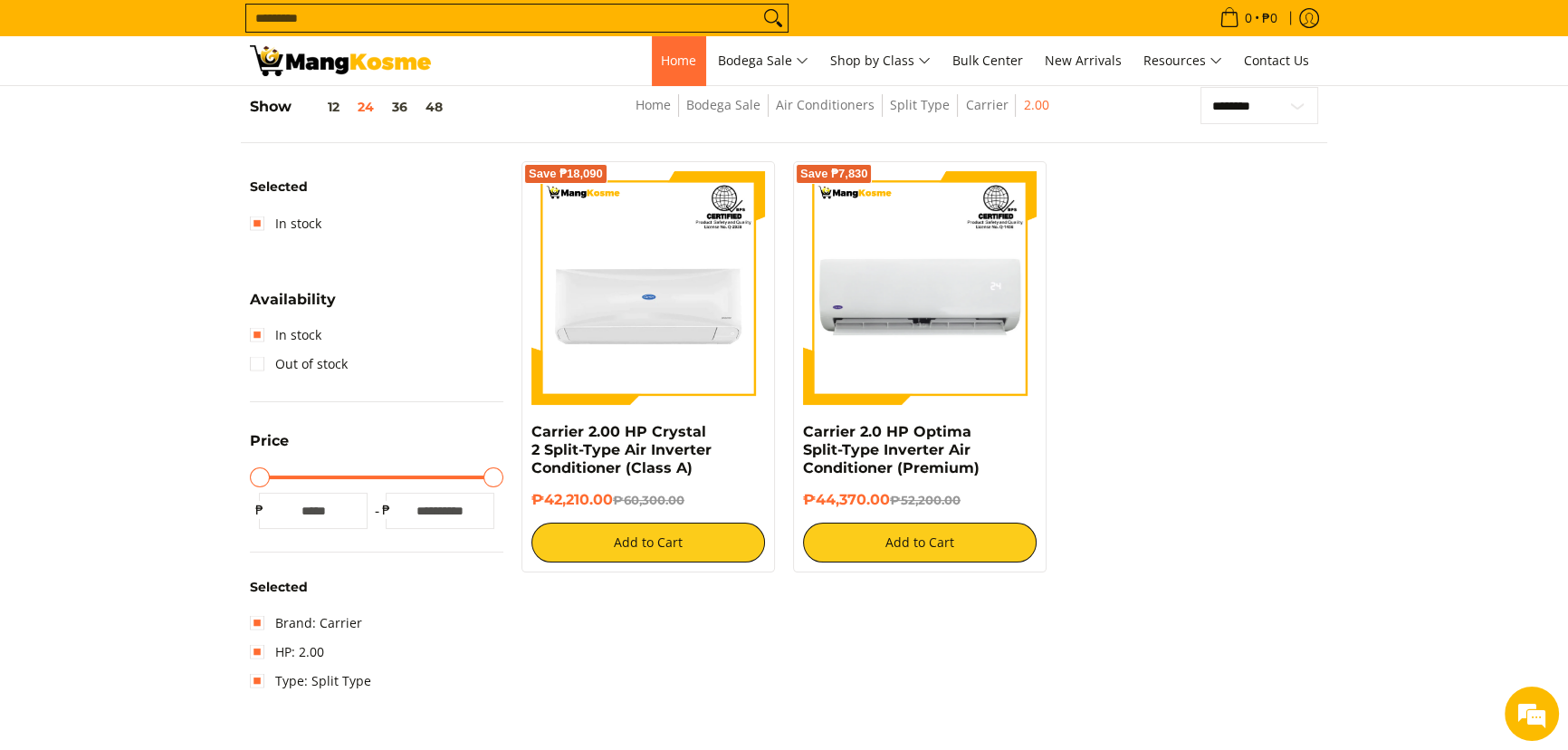
click at [659, 46] on link "Home" at bounding box center [678, 61] width 53 height 49
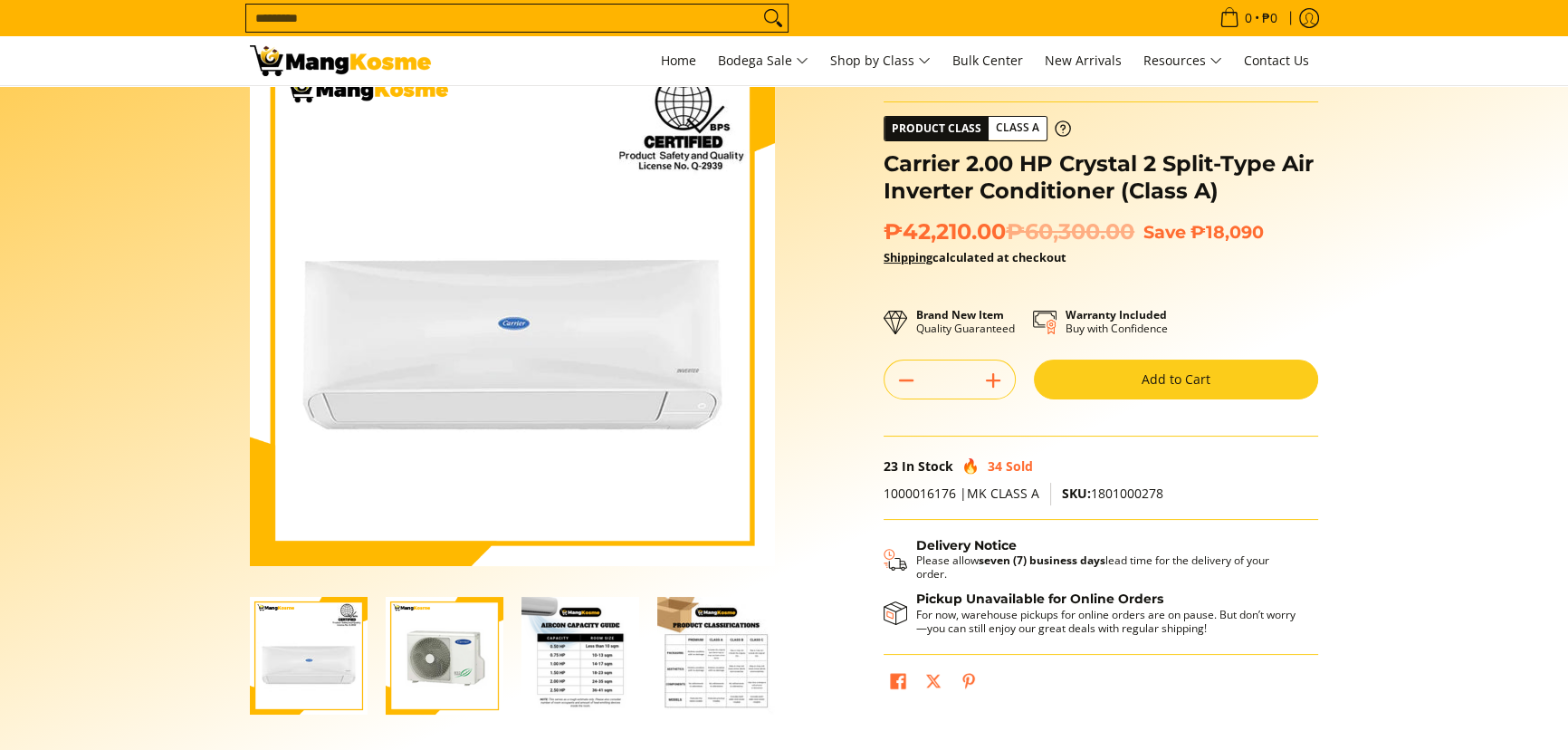
click at [1128, 496] on span "SKU: 1801000278" at bounding box center [1112, 493] width 102 height 17
copy span "1801000278"
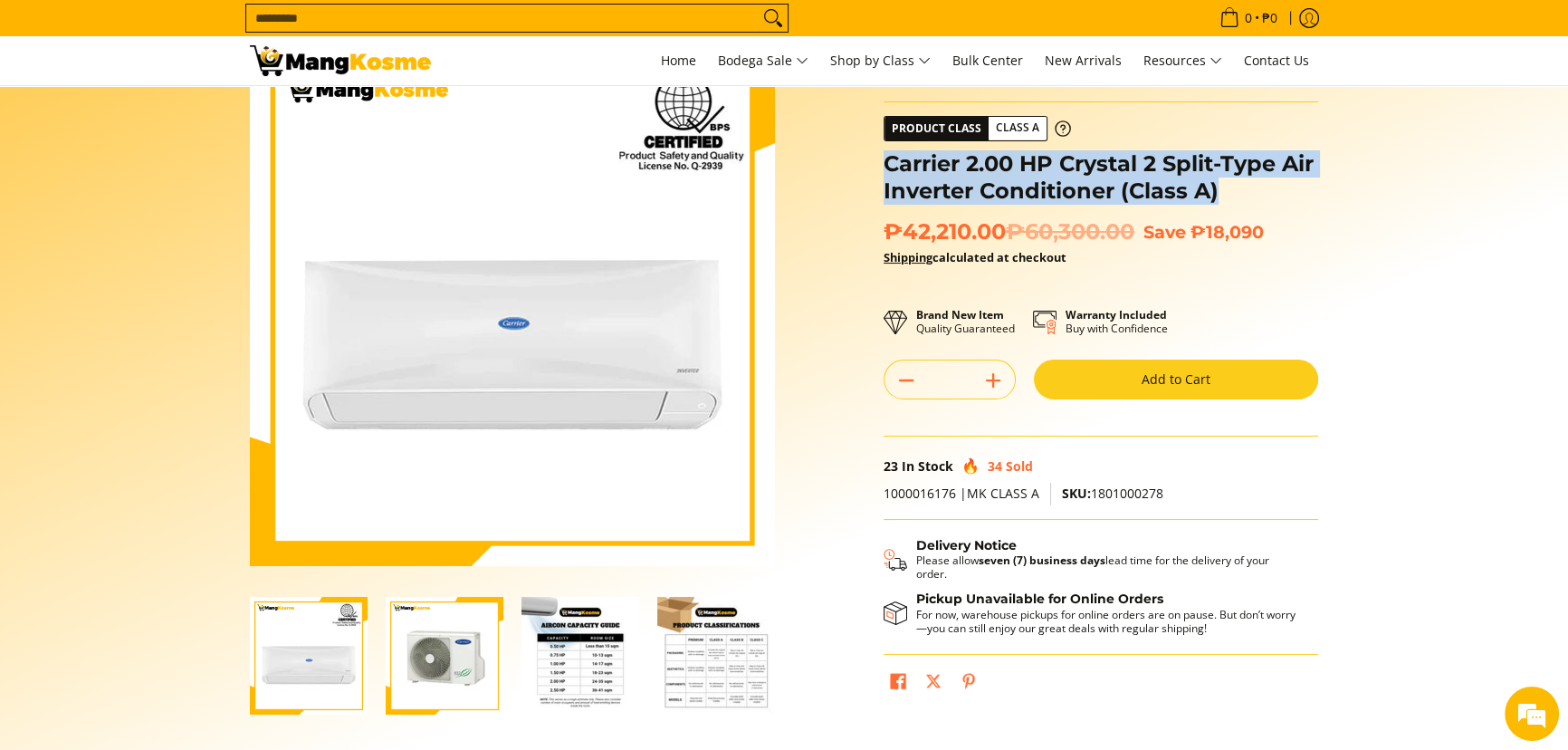
drag, startPoint x: 1214, startPoint y: 194, endPoint x: 882, endPoint y: 164, distance: 333.4
click at [883, 164] on h1 "Carrier 2.00 HP Crystal 2 Split-Type Air Inverter Conditioner (Class A)" at bounding box center [1101, 177] width 435 height 54
copy h1 "Carrier 2.00 HP Crystal 2 Split-Type Air Inverter Conditioner (Class A)"
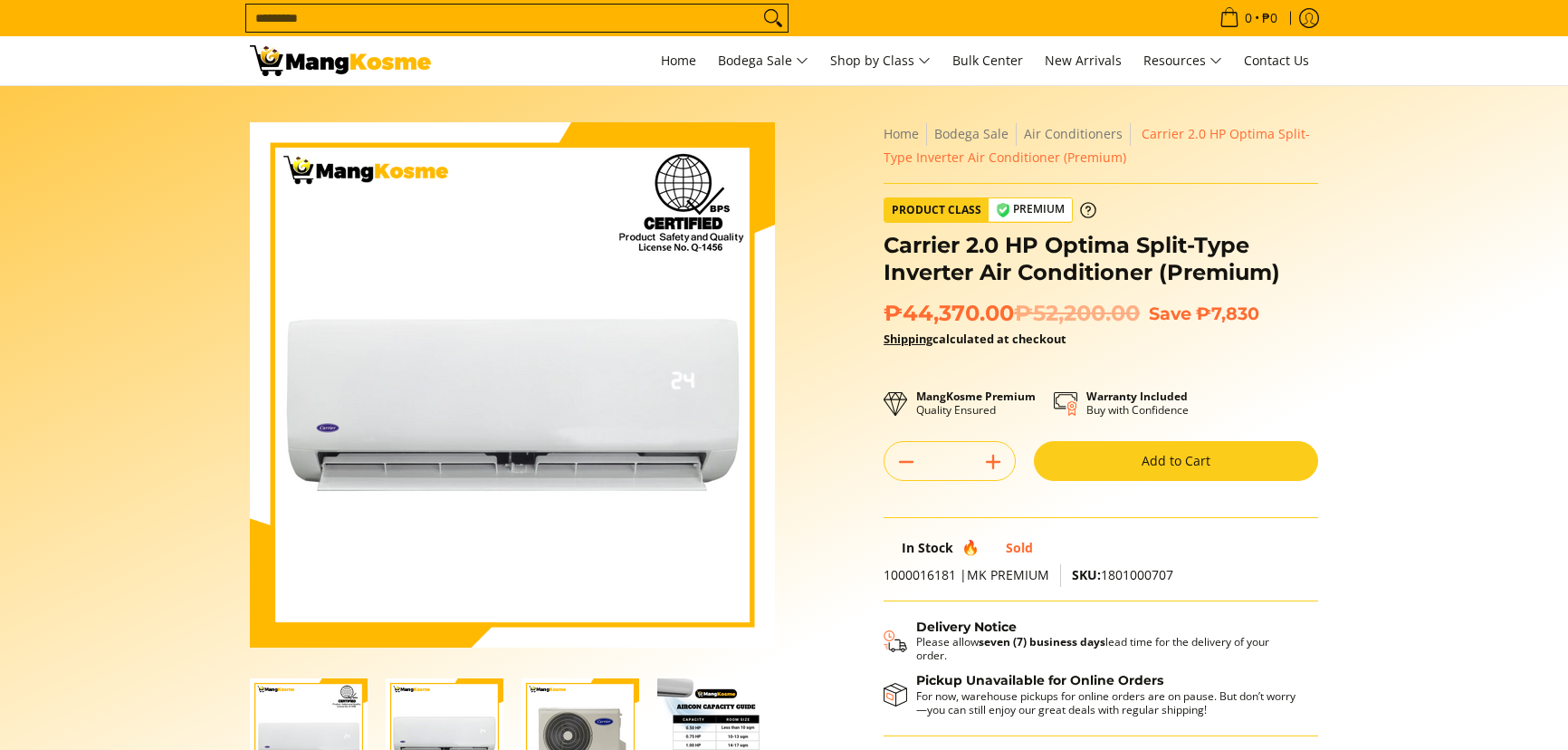
click at [1122, 571] on span "SKU: 1801000707" at bounding box center [1122, 575] width 102 height 17
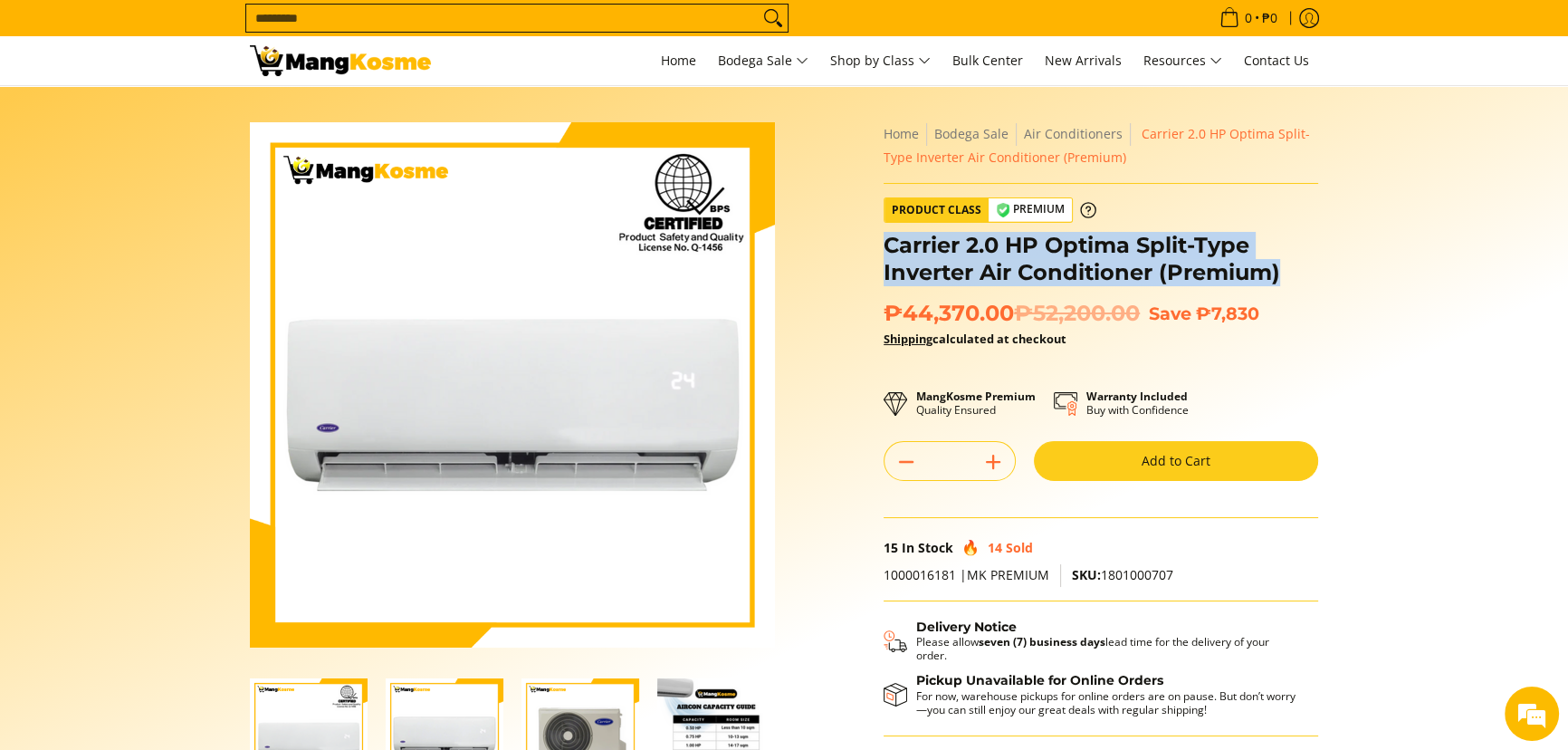
drag, startPoint x: 1277, startPoint y: 271, endPoint x: 890, endPoint y: 243, distance: 388.0
click at [890, 243] on h1 "Carrier 2.0 HP Optima Split-Type Inverter Air Conditioner (Premium)" at bounding box center [1101, 258] width 435 height 54
copy h1 "Carrier 2.0 HP Optima Split-Type Inverter Air Conditioner (Premium)"
click at [675, 53] on span "Home" at bounding box center [678, 60] width 35 height 17
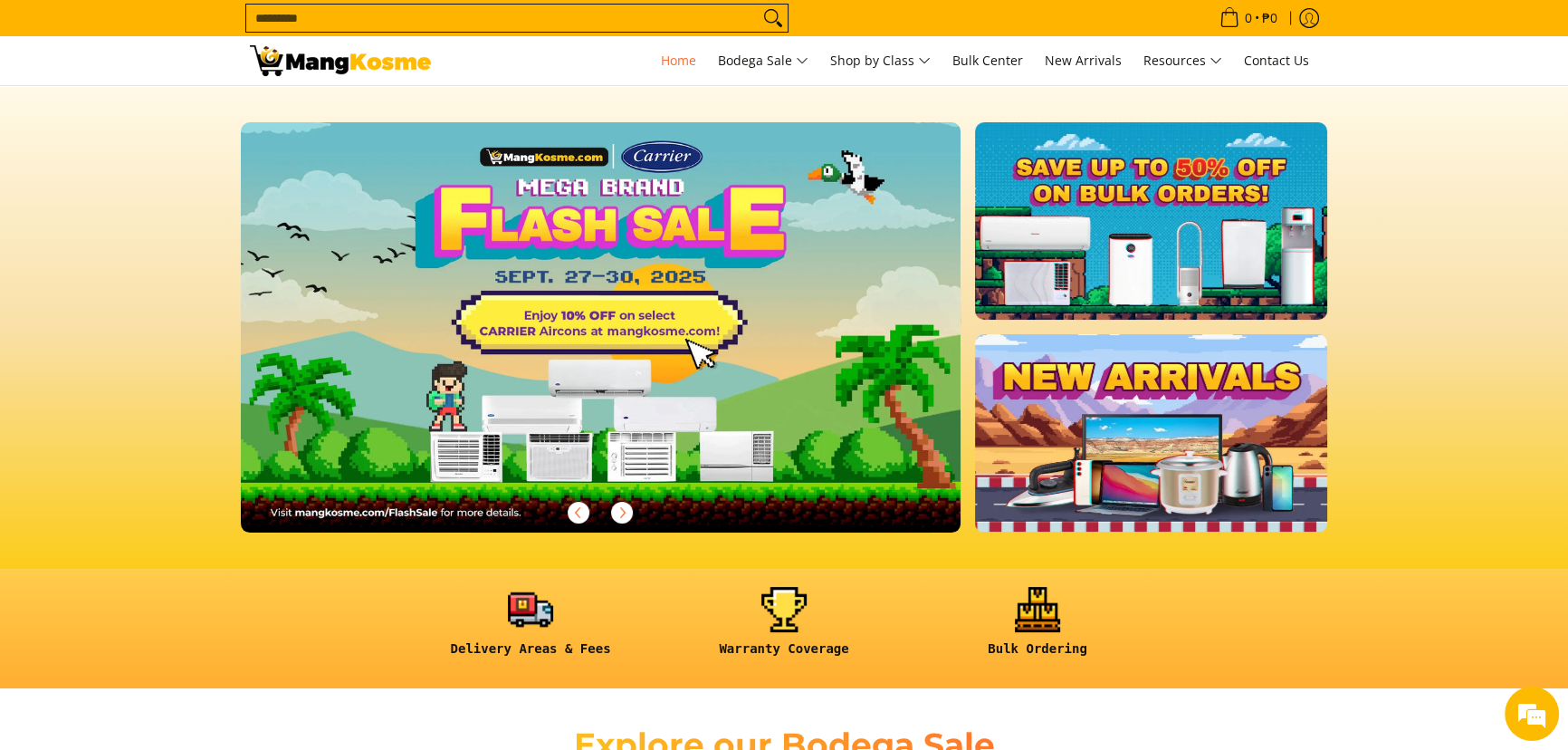
scroll to position [0, 720]
click at [584, 22] on input "Search..." at bounding box center [502, 18] width 512 height 27
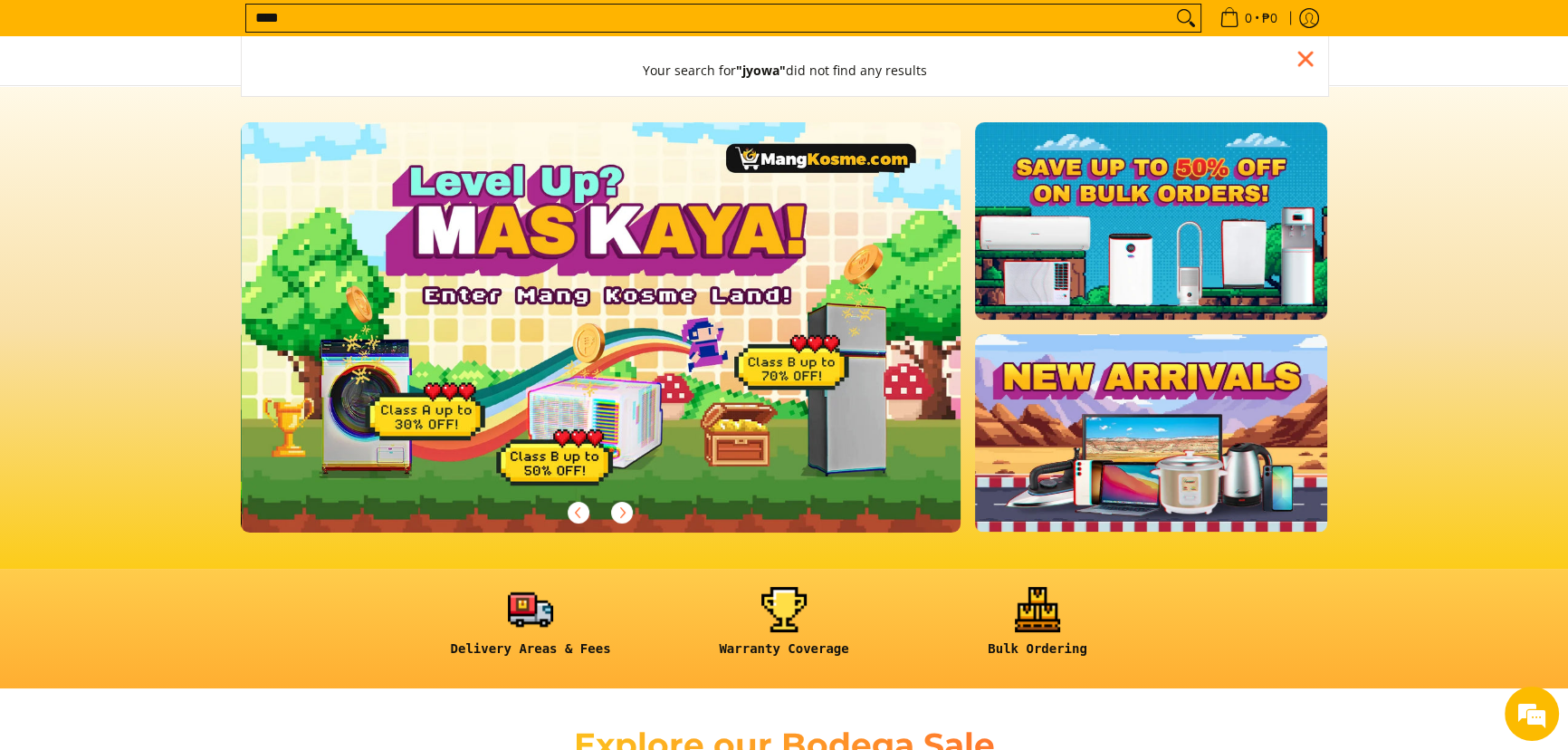
scroll to position [0, 720]
type input "*"
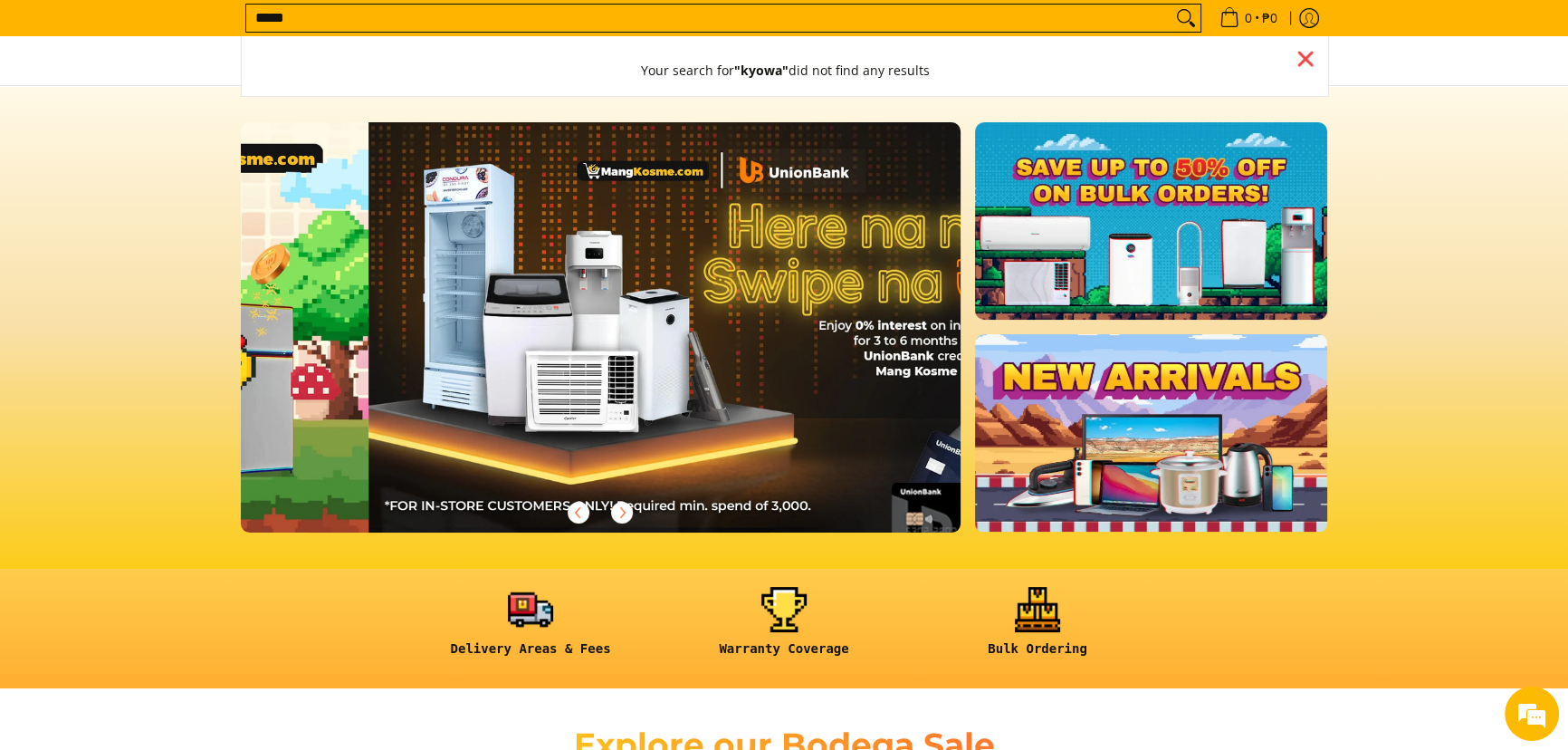
scroll to position [0, 1439]
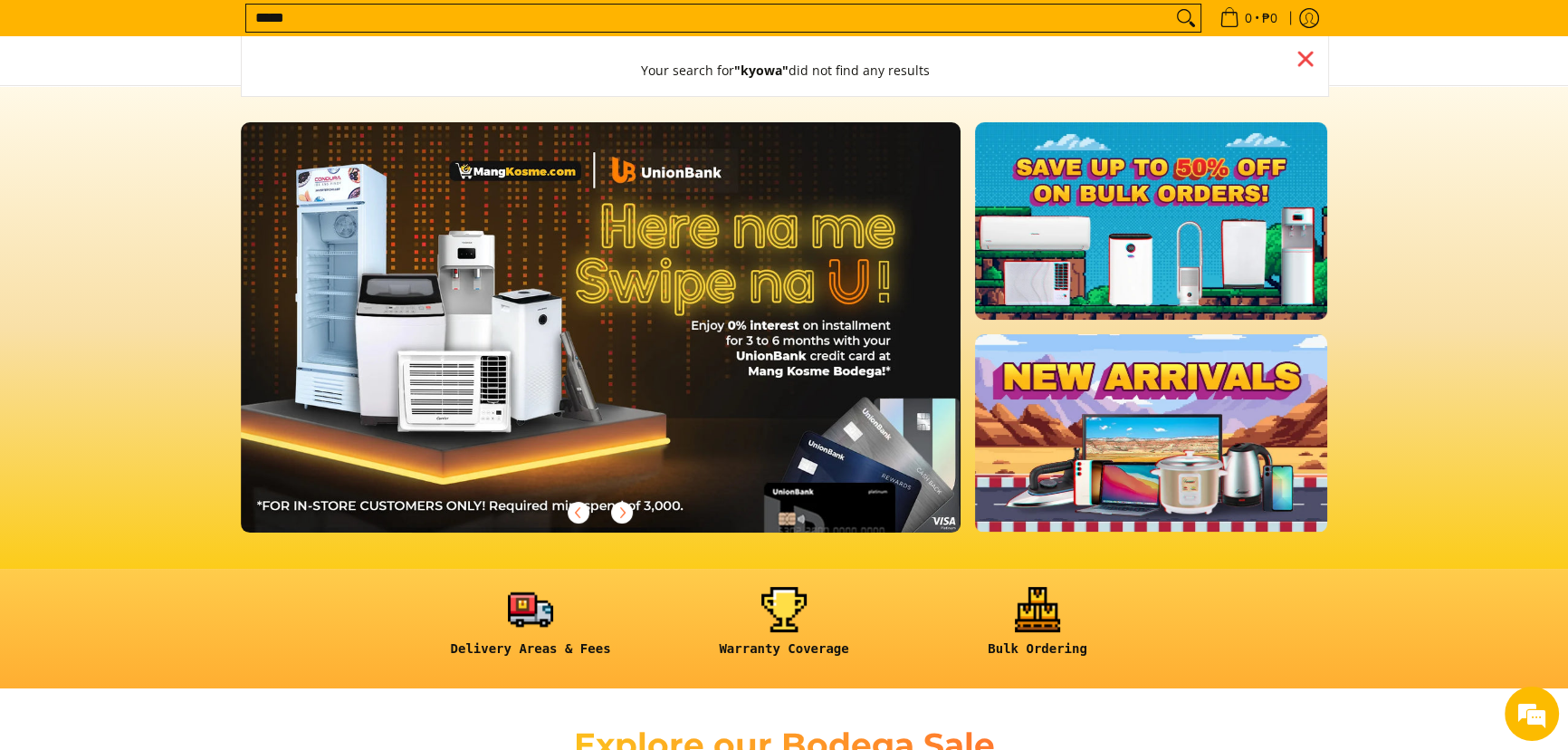
type input "*****"
click at [1311, 62] on div "Close pop up" at bounding box center [1305, 59] width 27 height 27
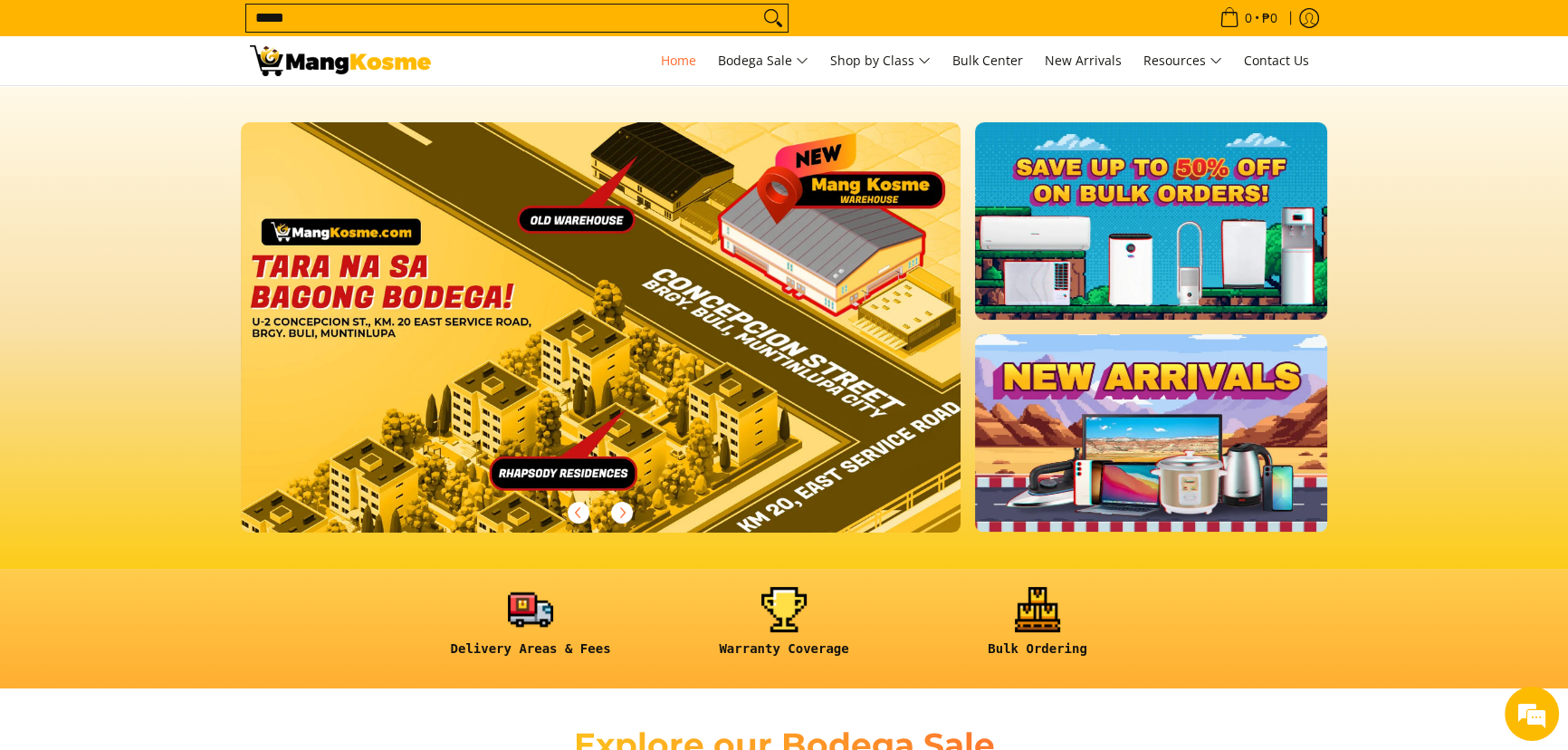
scroll to position [0, 0]
